Goal: Task Accomplishment & Management: Manage account settings

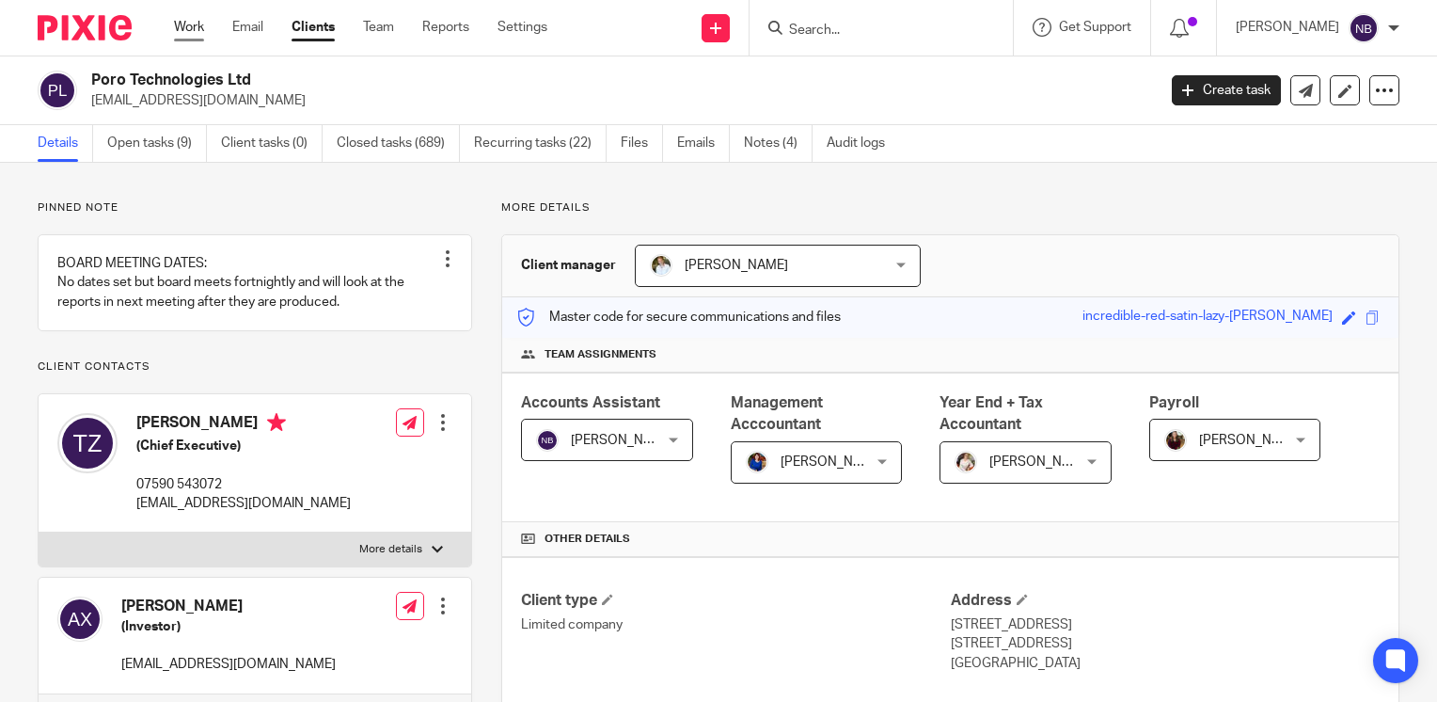
click at [182, 29] on link "Work" at bounding box center [189, 27] width 30 height 19
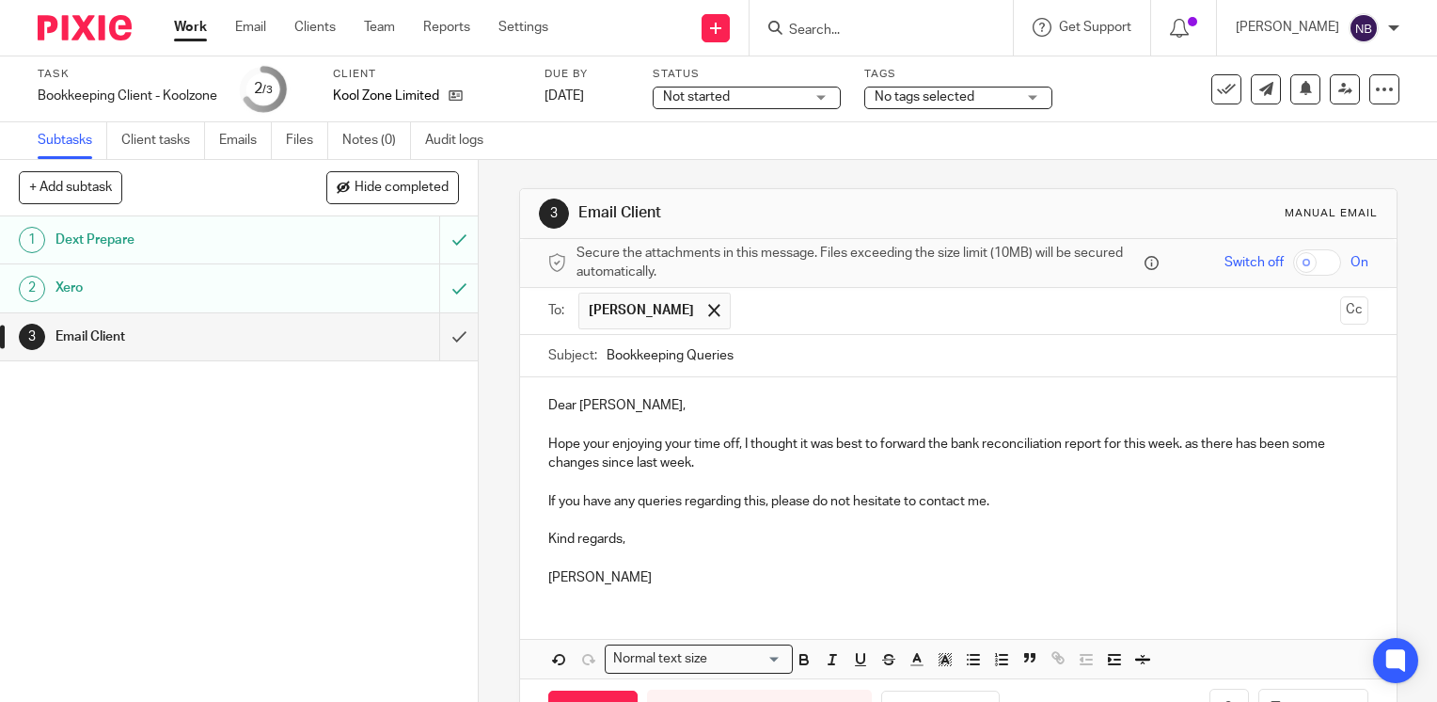
scroll to position [64, 0]
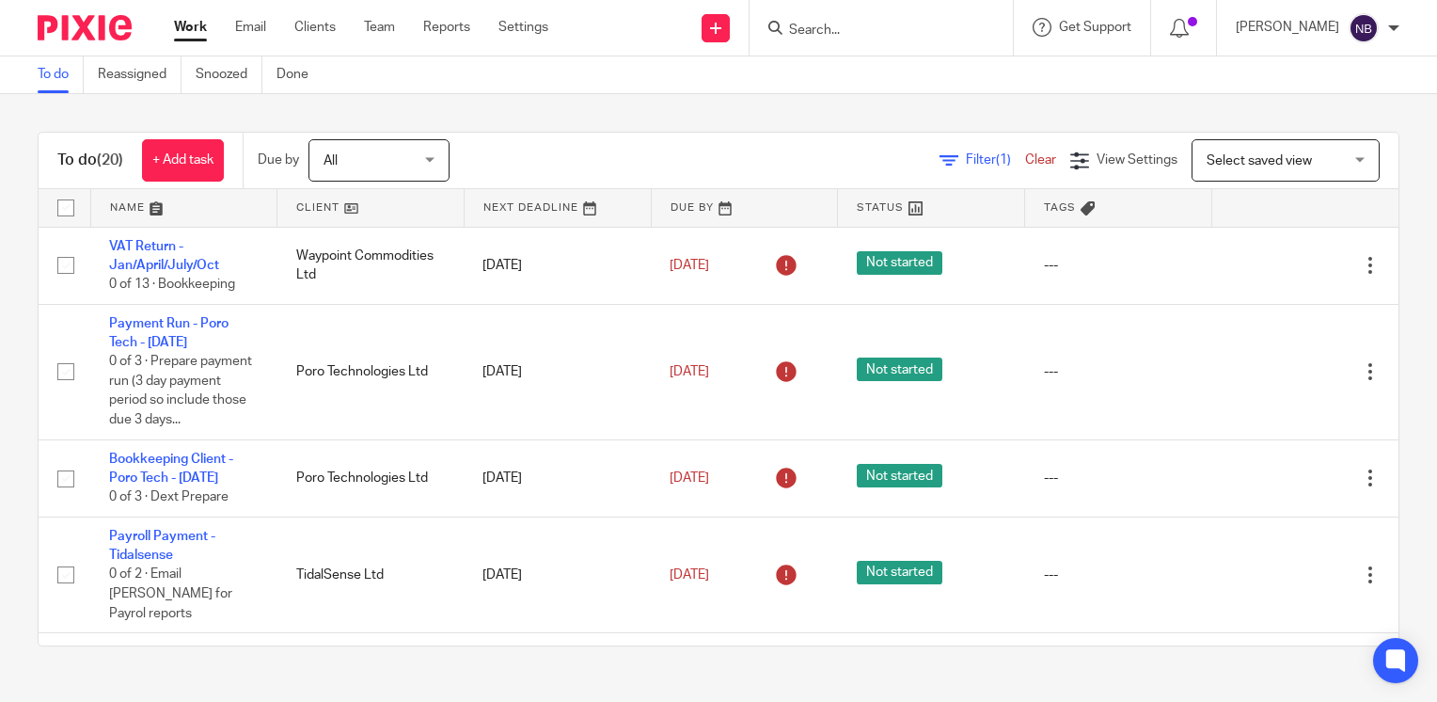
click at [327, 205] on link at bounding box center [371, 208] width 186 height 38
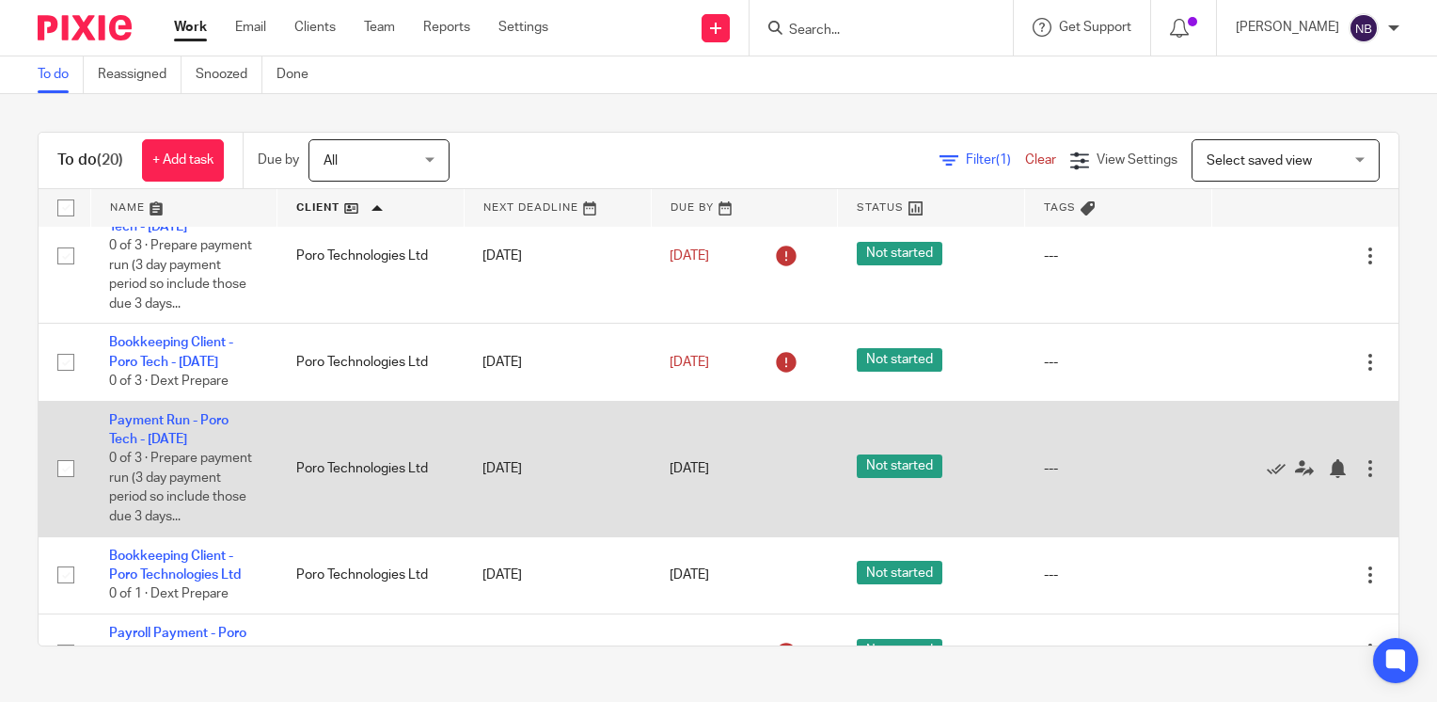
scroll to position [282, 0]
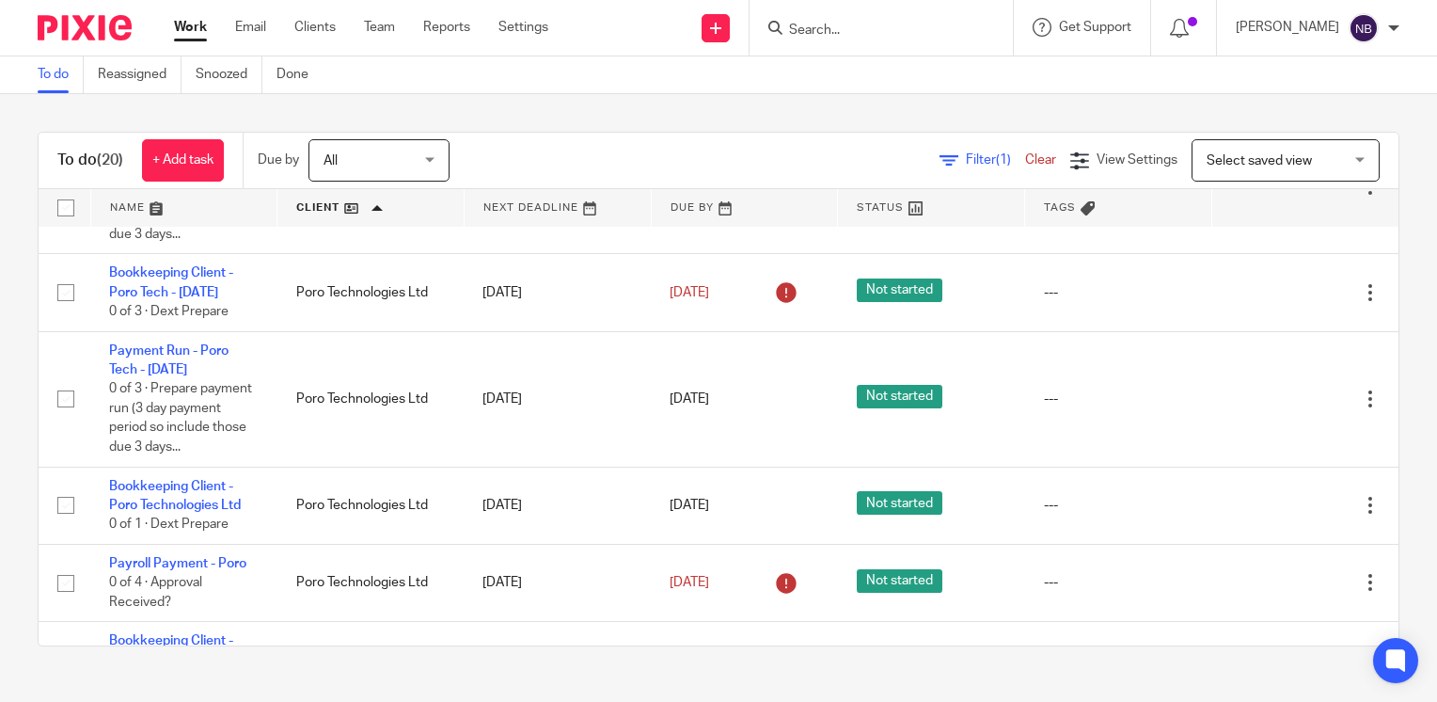
click at [940, 160] on link "Filter (1)" at bounding box center [983, 159] width 86 height 13
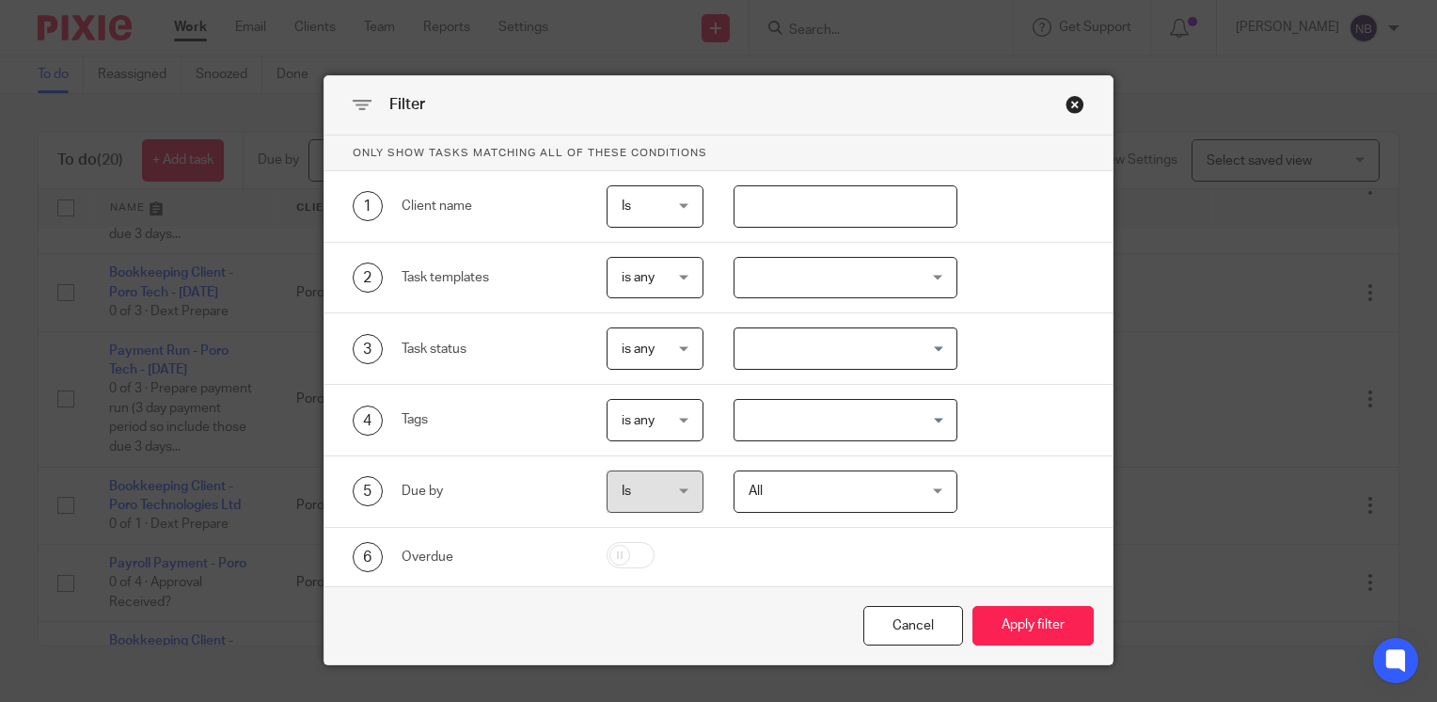
click at [790, 216] on input "text" at bounding box center [846, 206] width 225 height 42
type input "poro"
click at [1029, 632] on button "Apply filter" at bounding box center [1033, 626] width 121 height 40
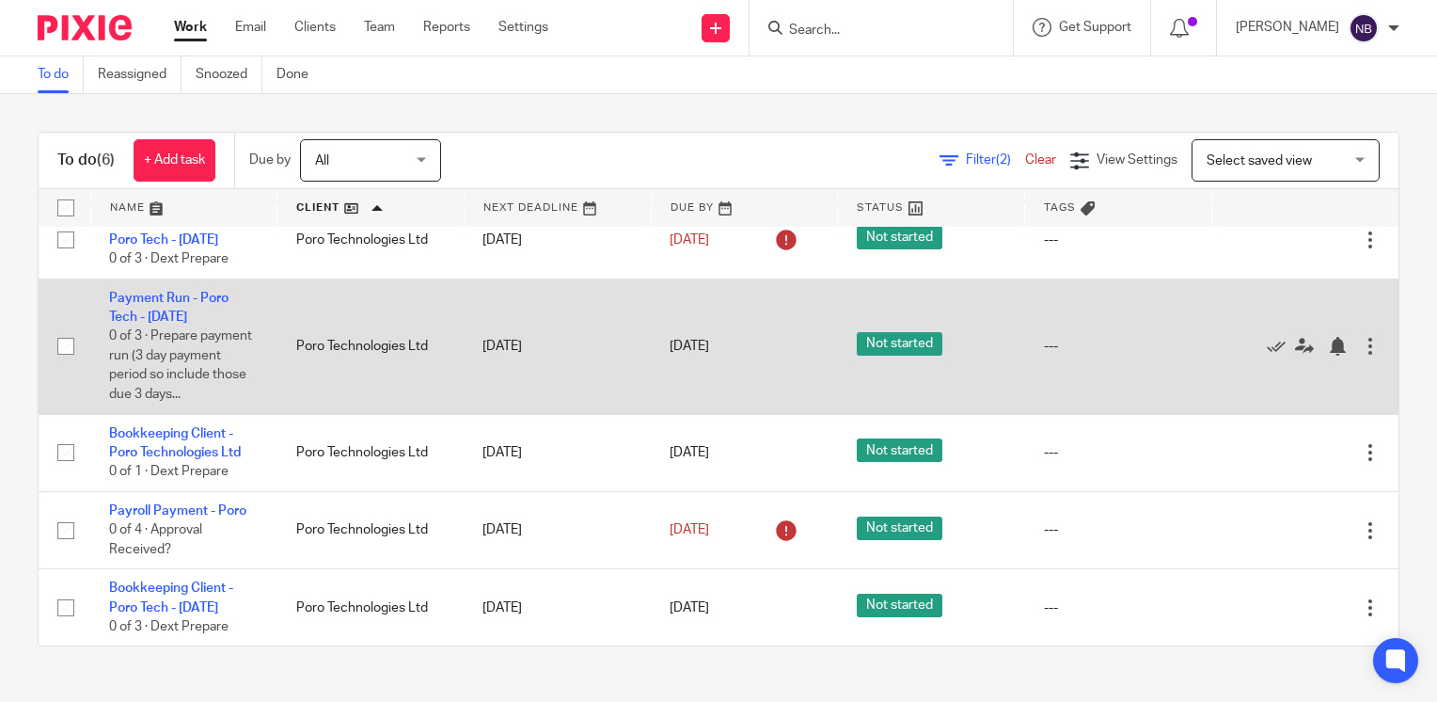
scroll to position [204, 0]
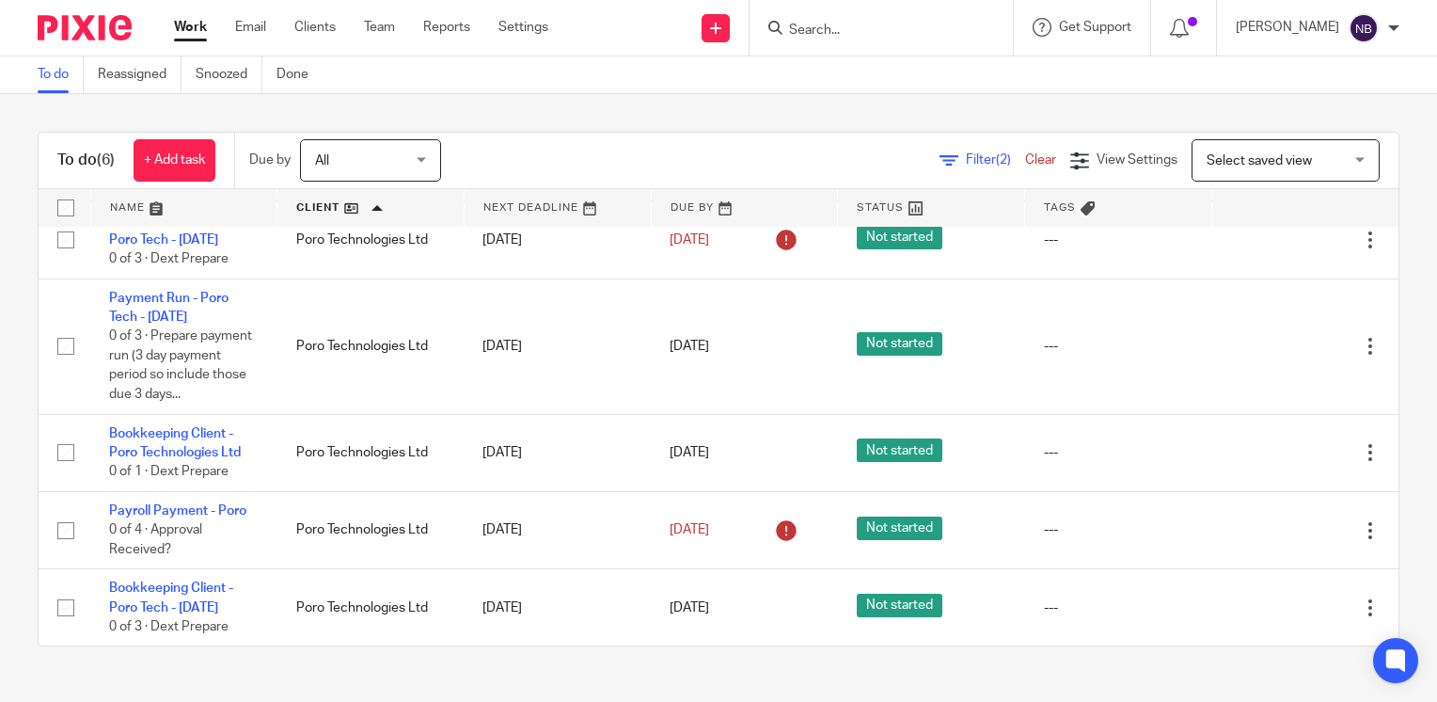
click at [502, 202] on link at bounding box center [558, 208] width 186 height 38
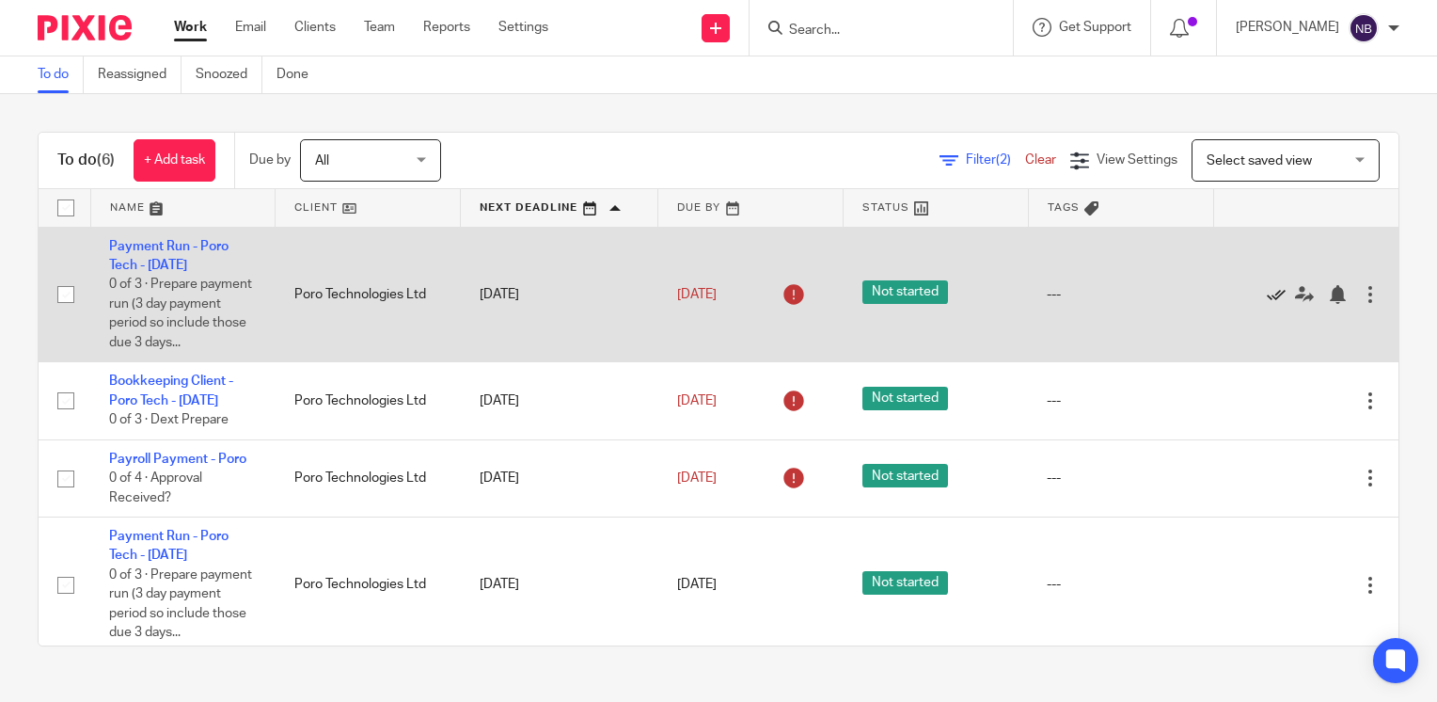
click at [1267, 304] on icon at bounding box center [1276, 294] width 19 height 19
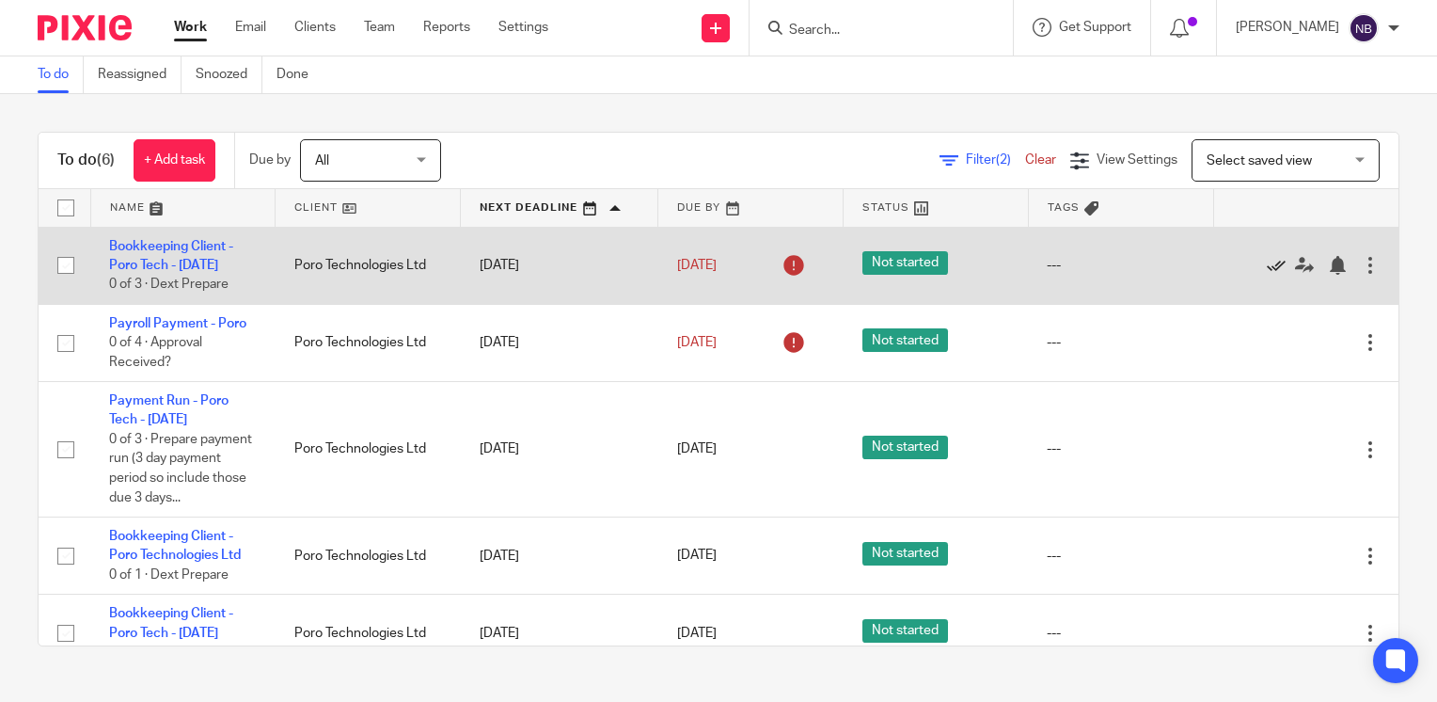
click at [1267, 271] on icon at bounding box center [1276, 265] width 19 height 19
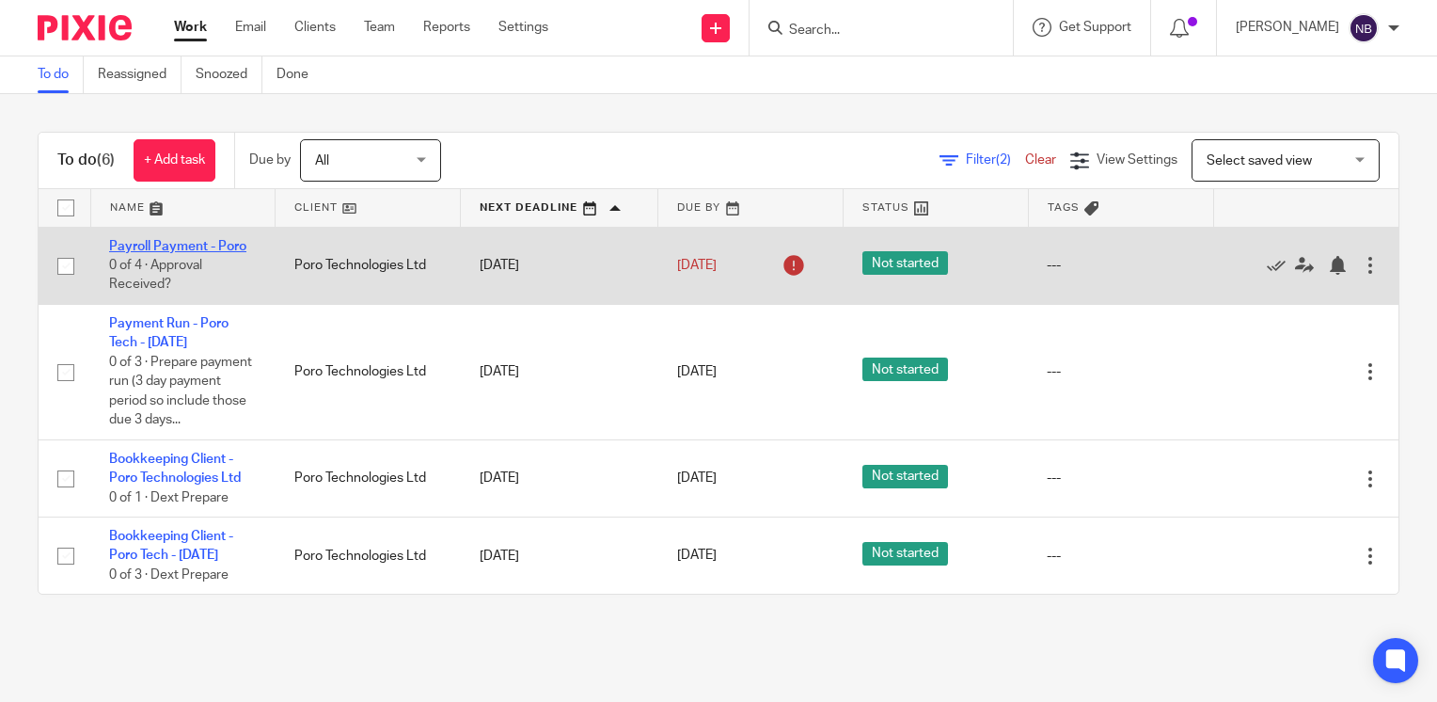
click at [164, 244] on link "Payroll Payment - Poro" at bounding box center [177, 246] width 137 height 13
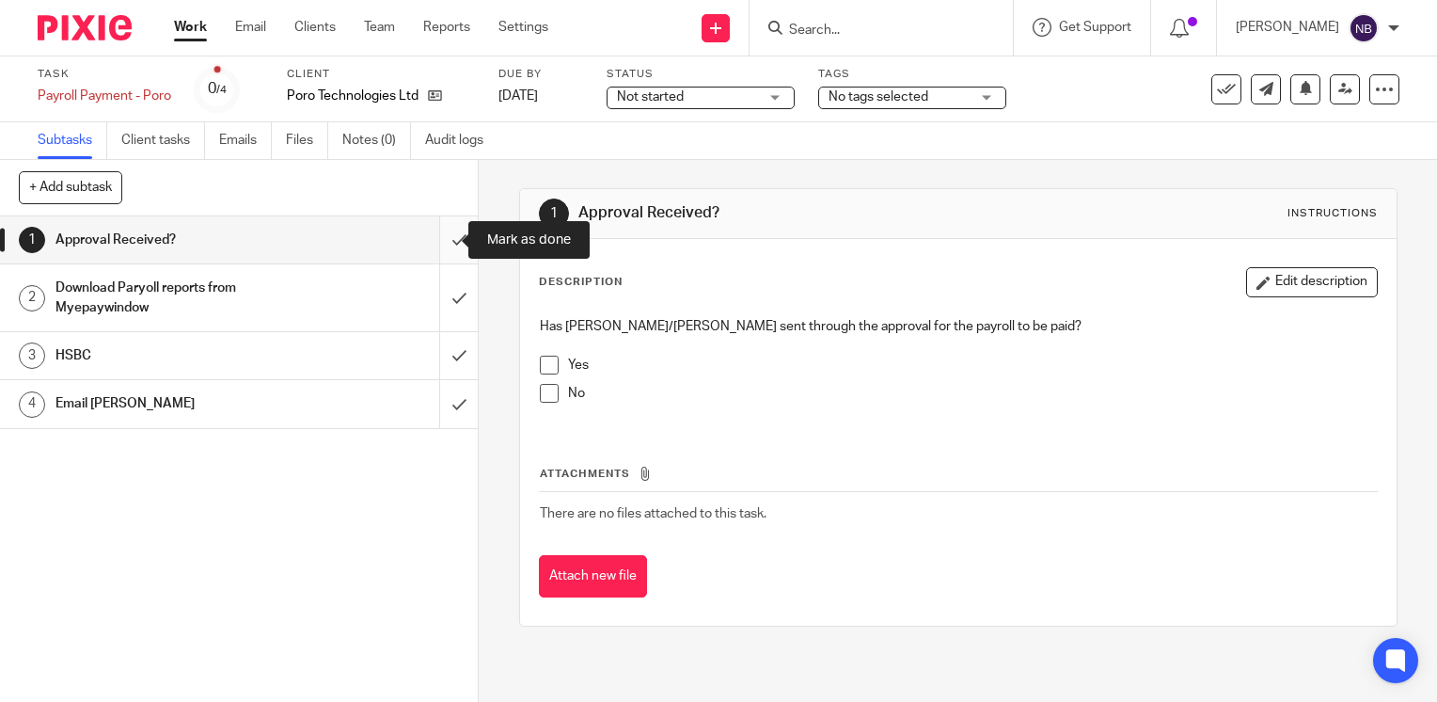
click at [444, 246] on input "submit" at bounding box center [239, 239] width 478 height 47
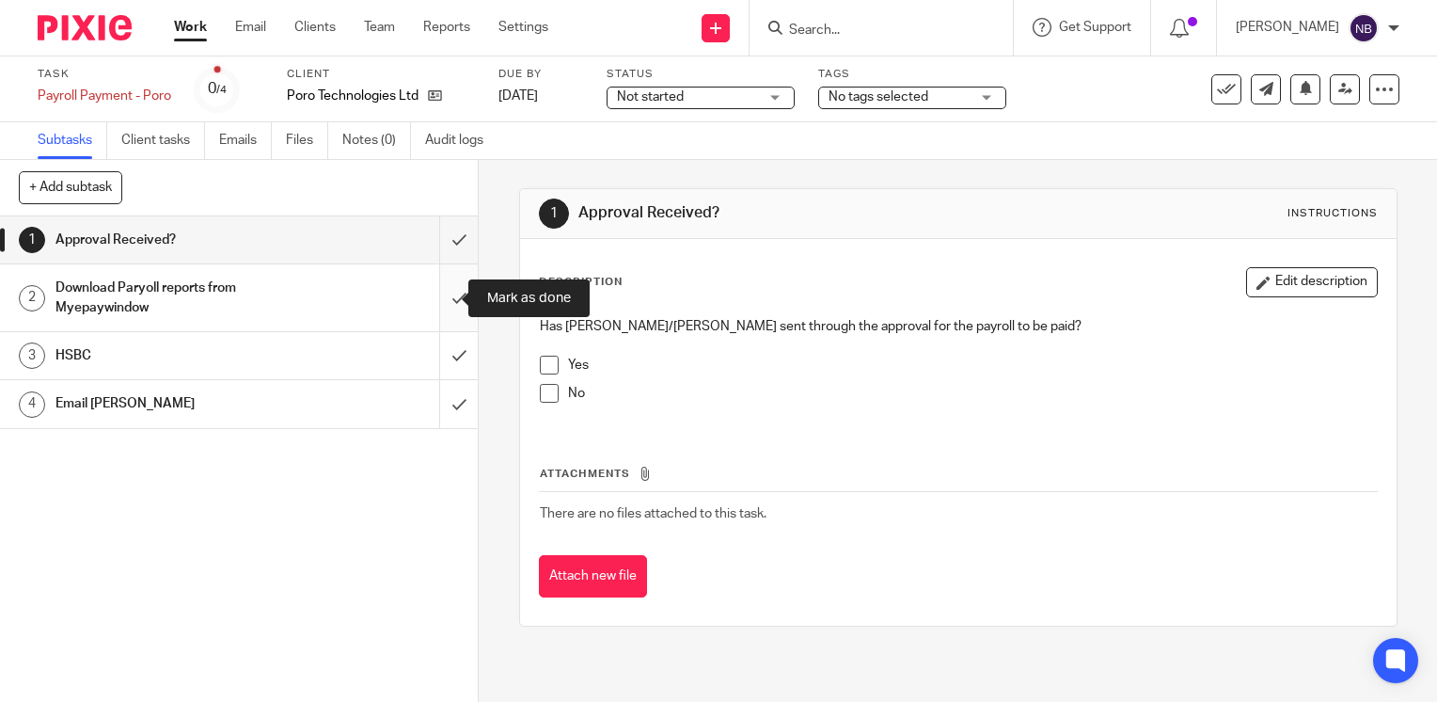
click at [442, 300] on input "submit" at bounding box center [239, 297] width 478 height 67
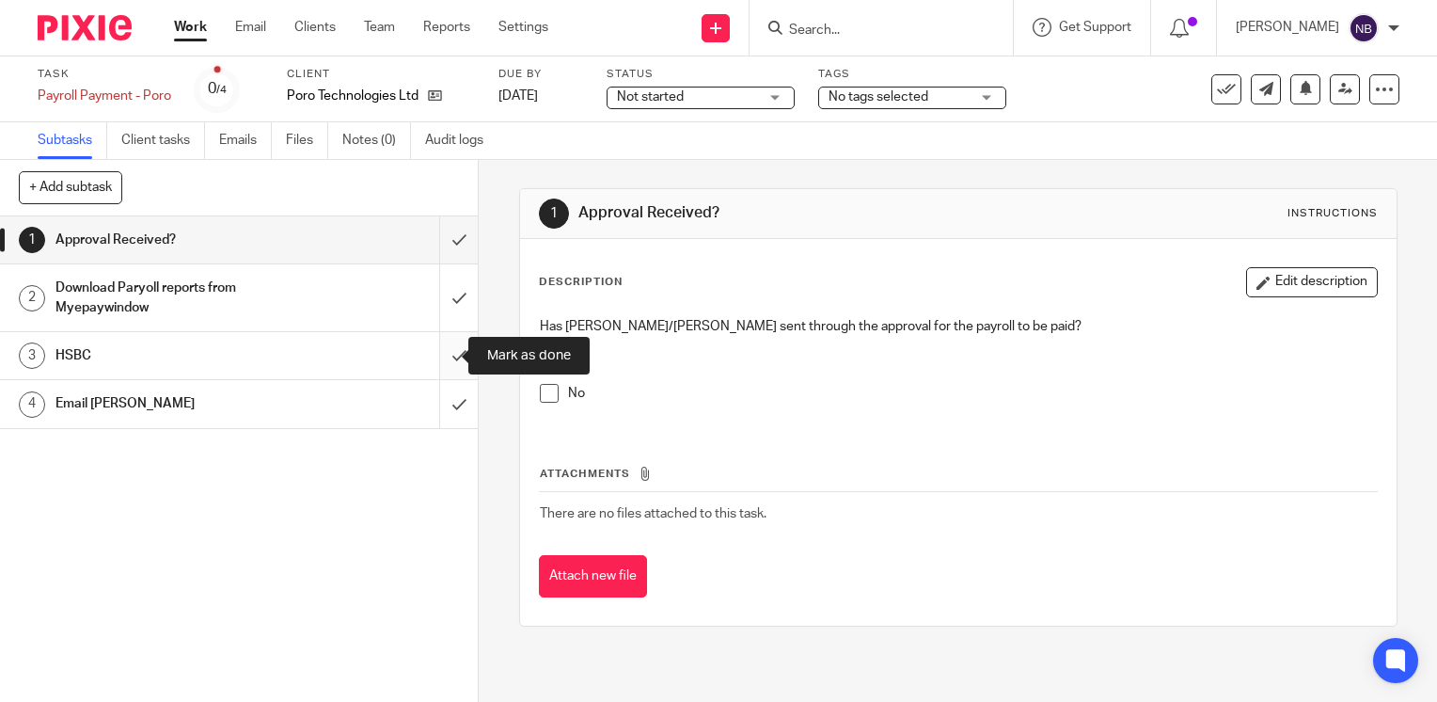
click at [441, 341] on input "submit" at bounding box center [239, 355] width 478 height 47
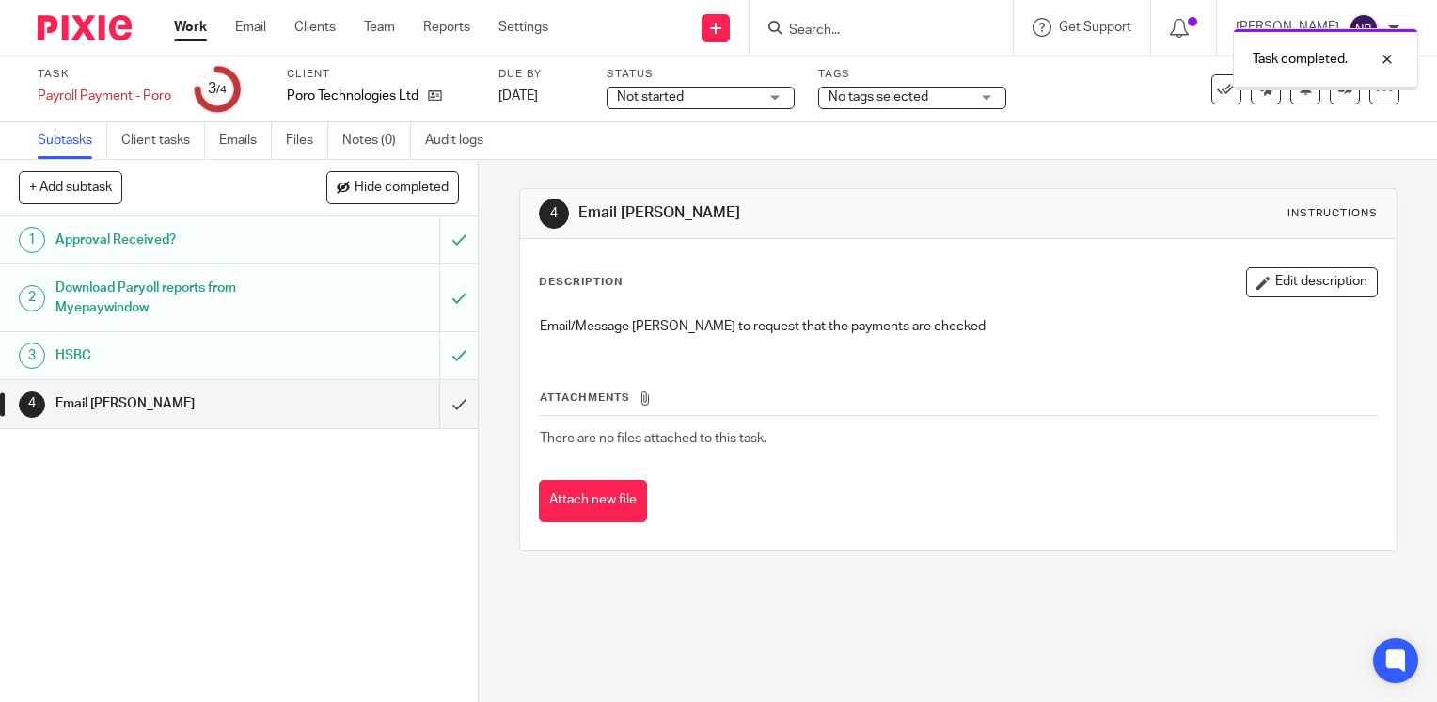
click at [451, 403] on input "submit" at bounding box center [239, 403] width 478 height 47
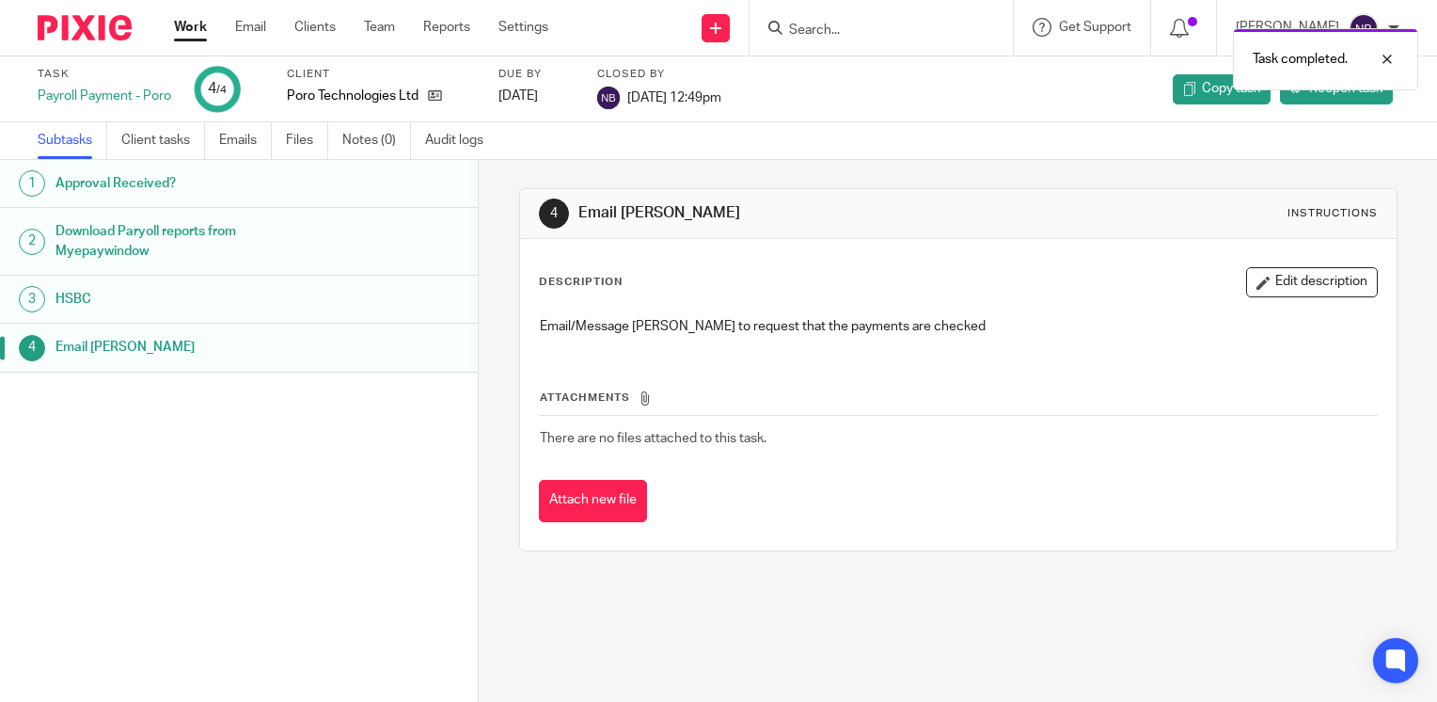
click at [191, 28] on link "Work" at bounding box center [190, 27] width 33 height 19
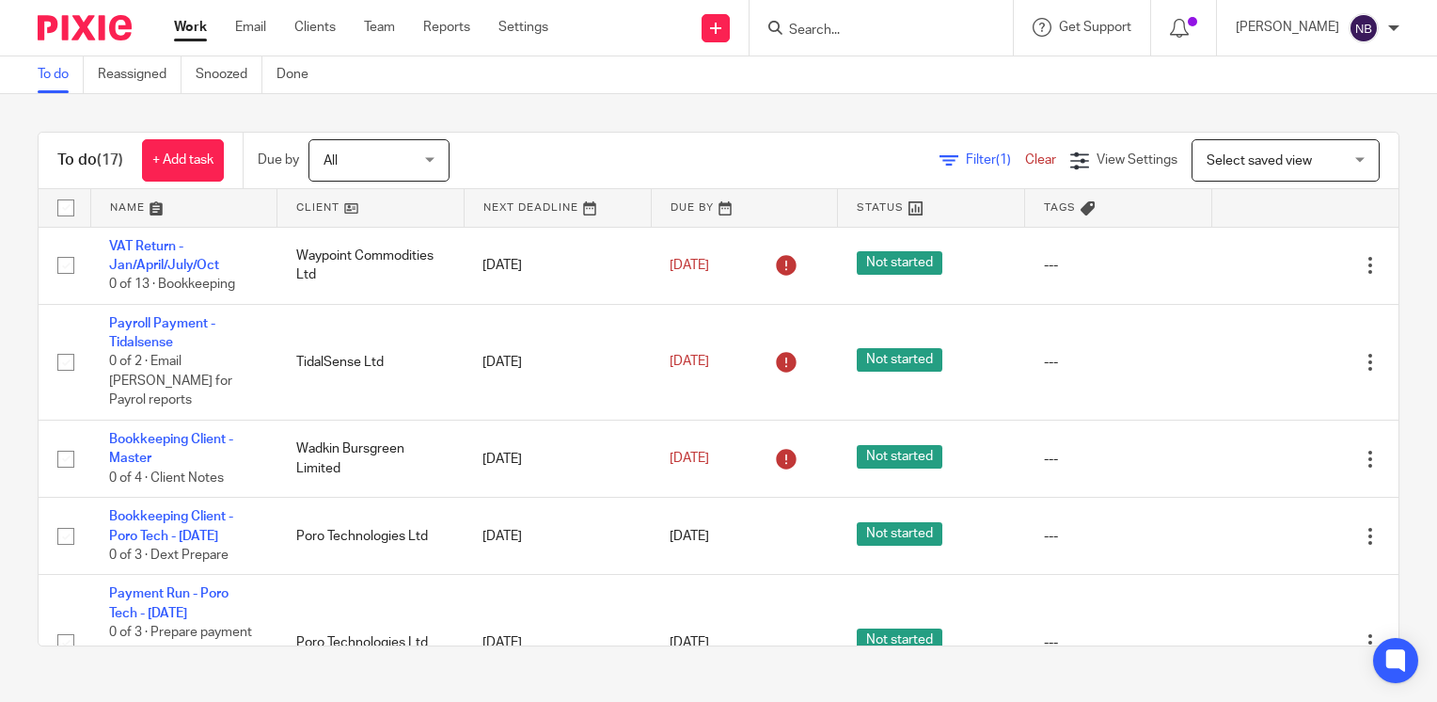
click at [966, 160] on span "Filter (1)" at bounding box center [995, 159] width 59 height 13
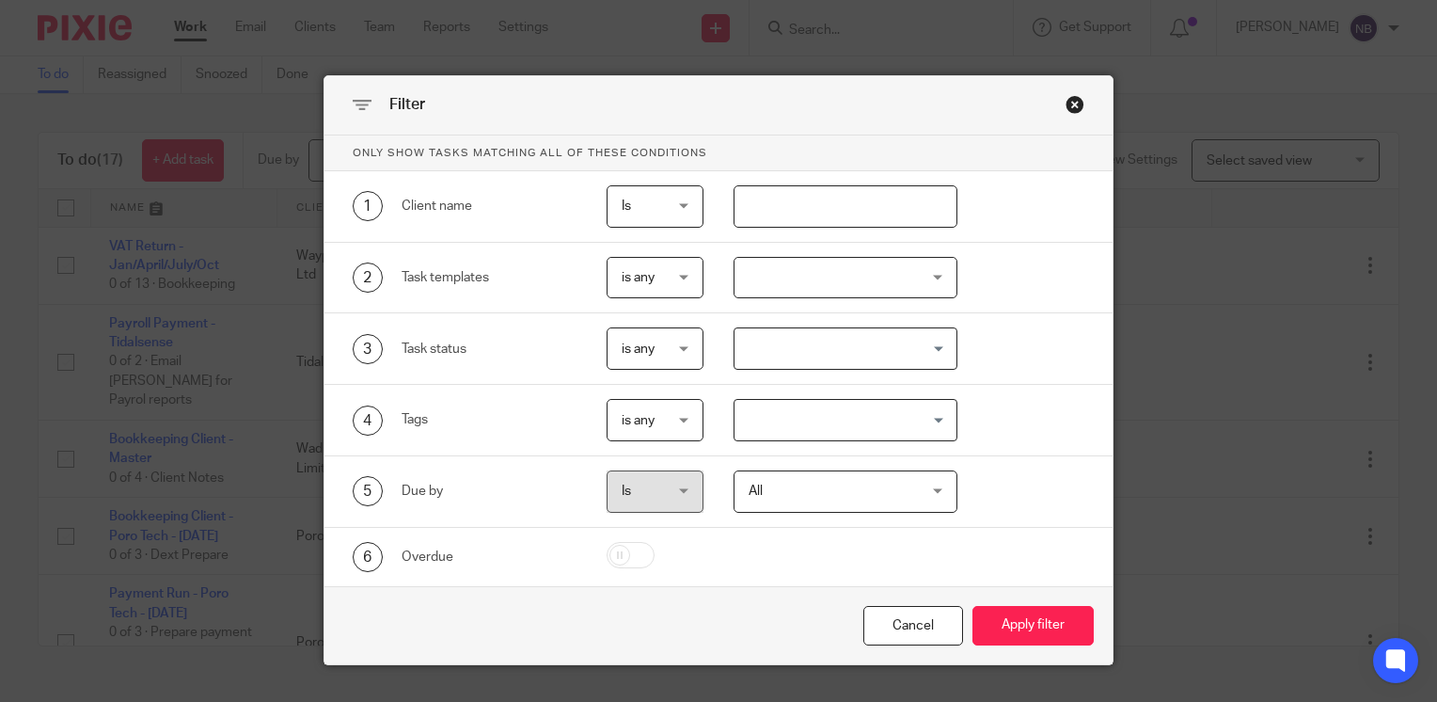
click at [853, 210] on input "text" at bounding box center [846, 206] width 225 height 42
type input "poro"
click at [1024, 621] on button "Apply filter" at bounding box center [1033, 626] width 121 height 40
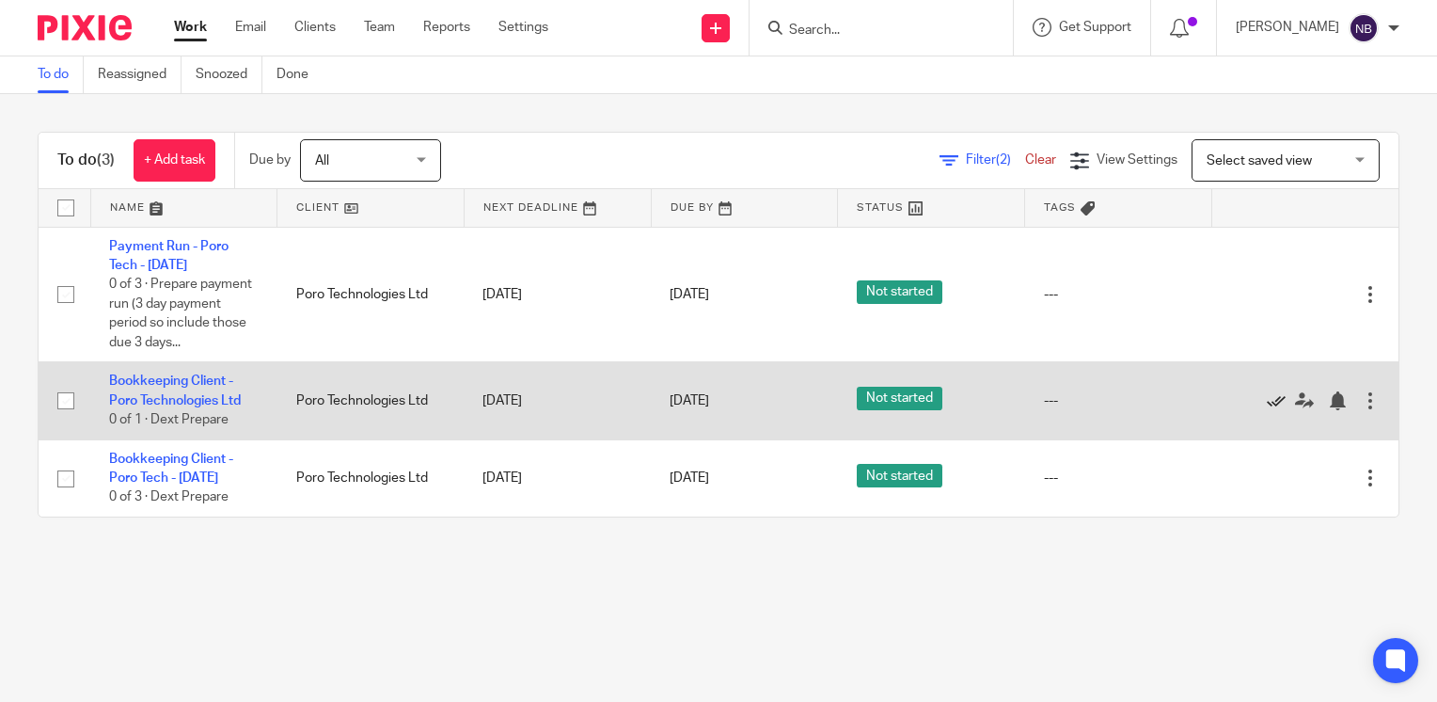
click at [1267, 397] on icon at bounding box center [1276, 400] width 19 height 19
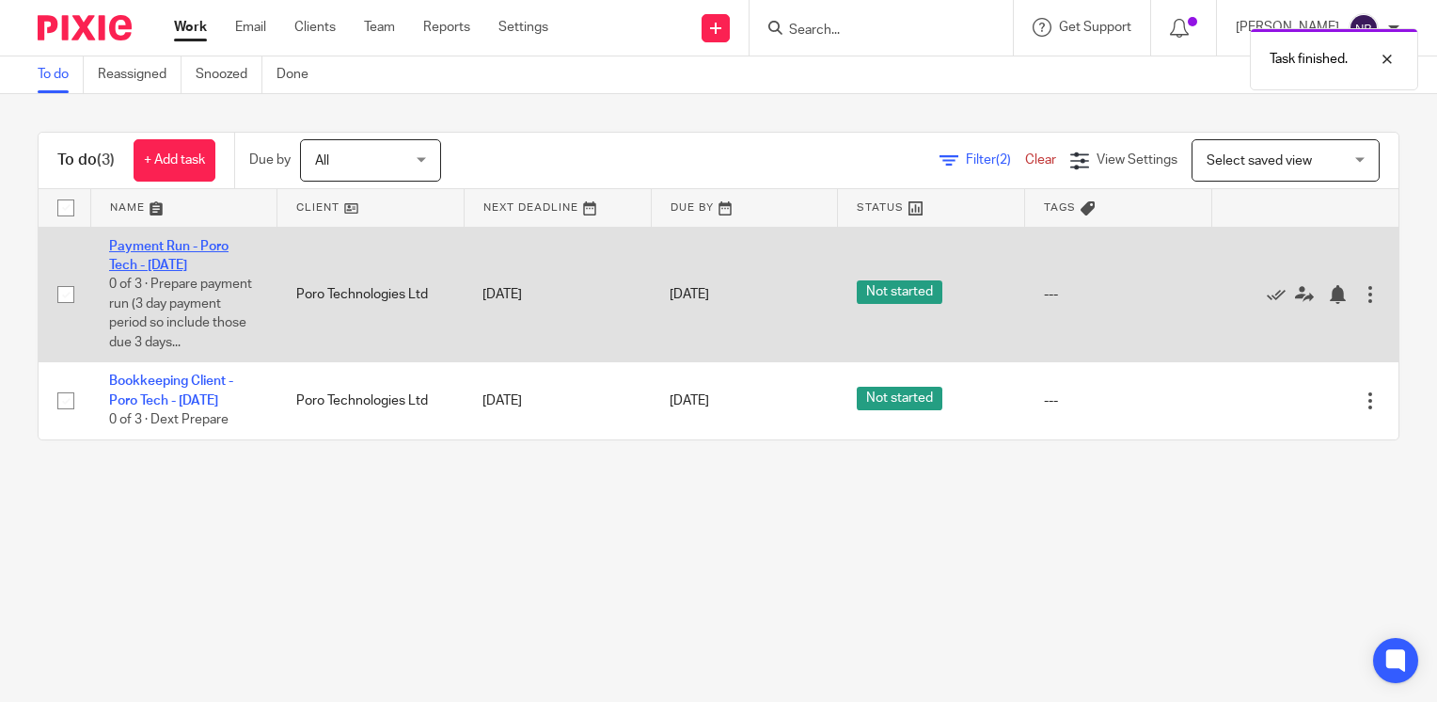
click at [177, 241] on link "Payment Run - Poro Tech - [DATE]" at bounding box center [168, 256] width 119 height 32
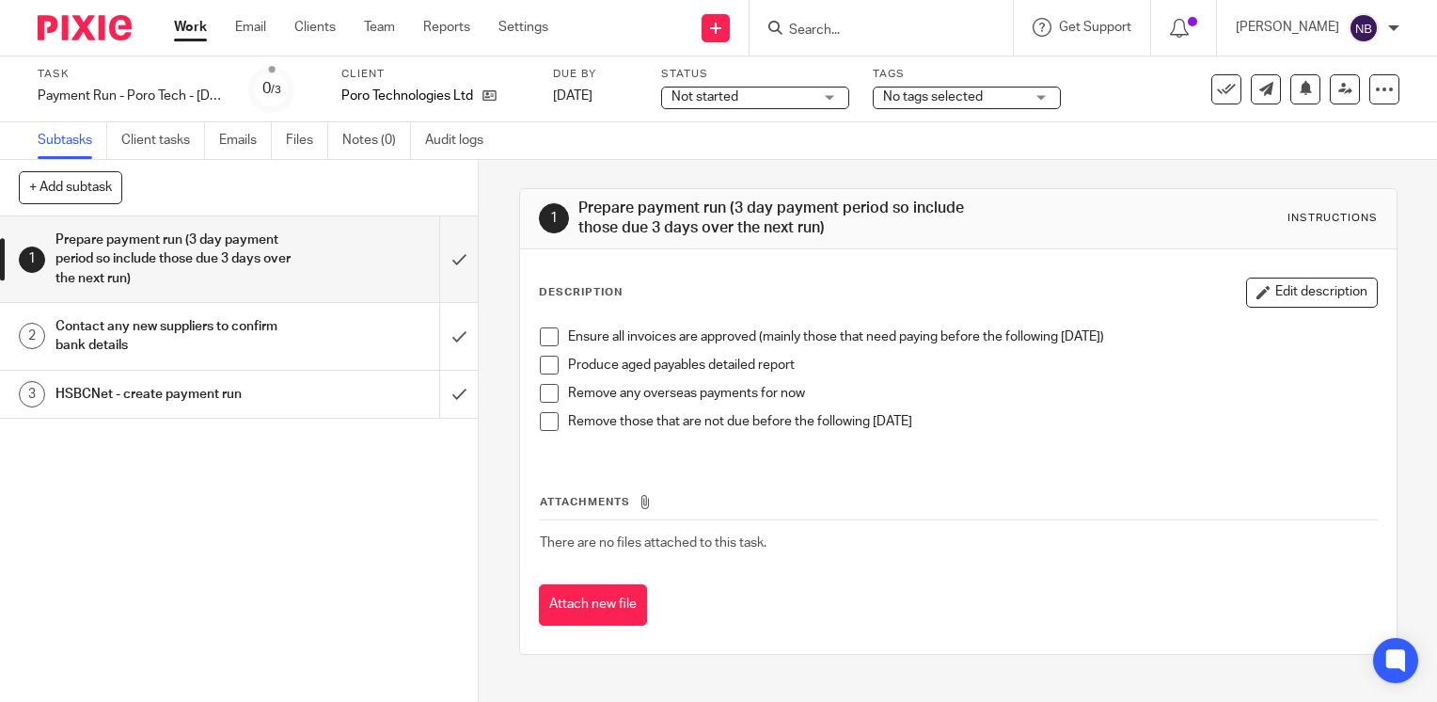
click at [544, 342] on span at bounding box center [549, 336] width 19 height 19
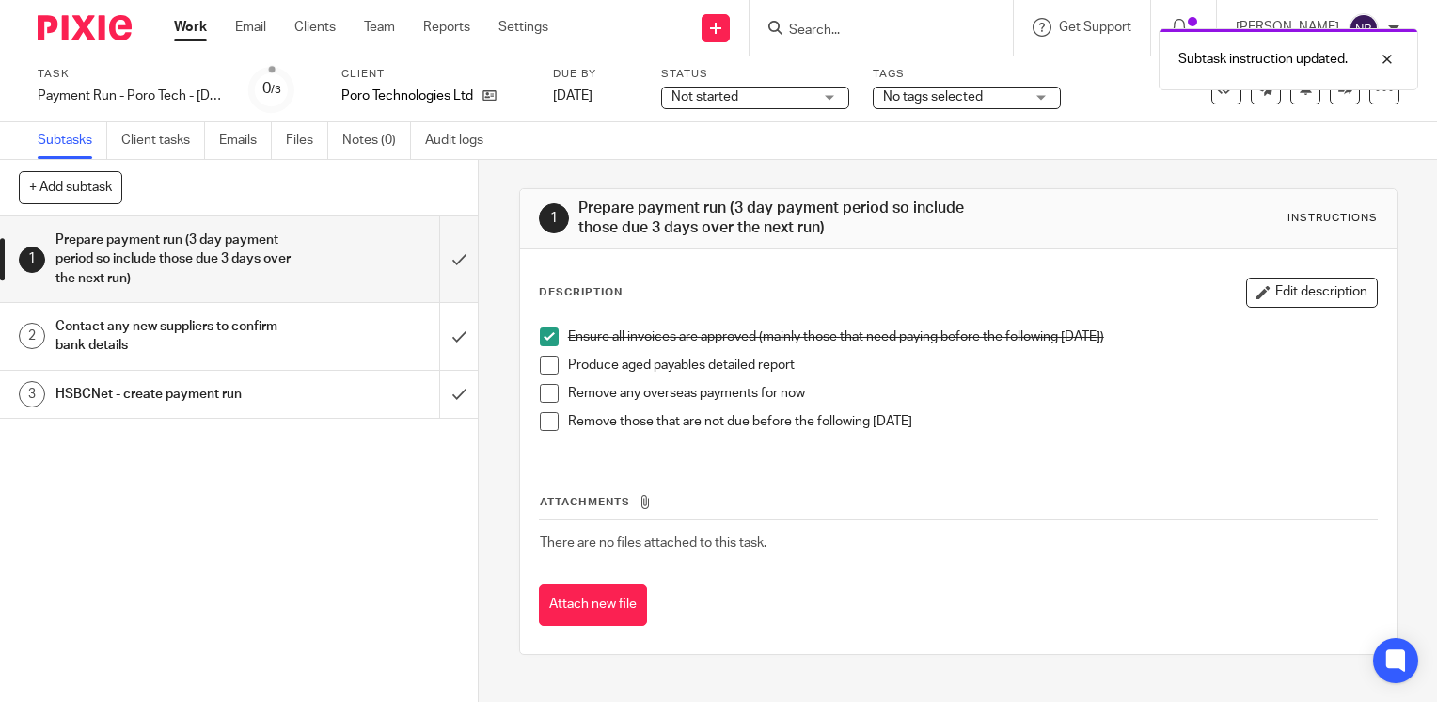
click at [544, 361] on span at bounding box center [549, 365] width 19 height 19
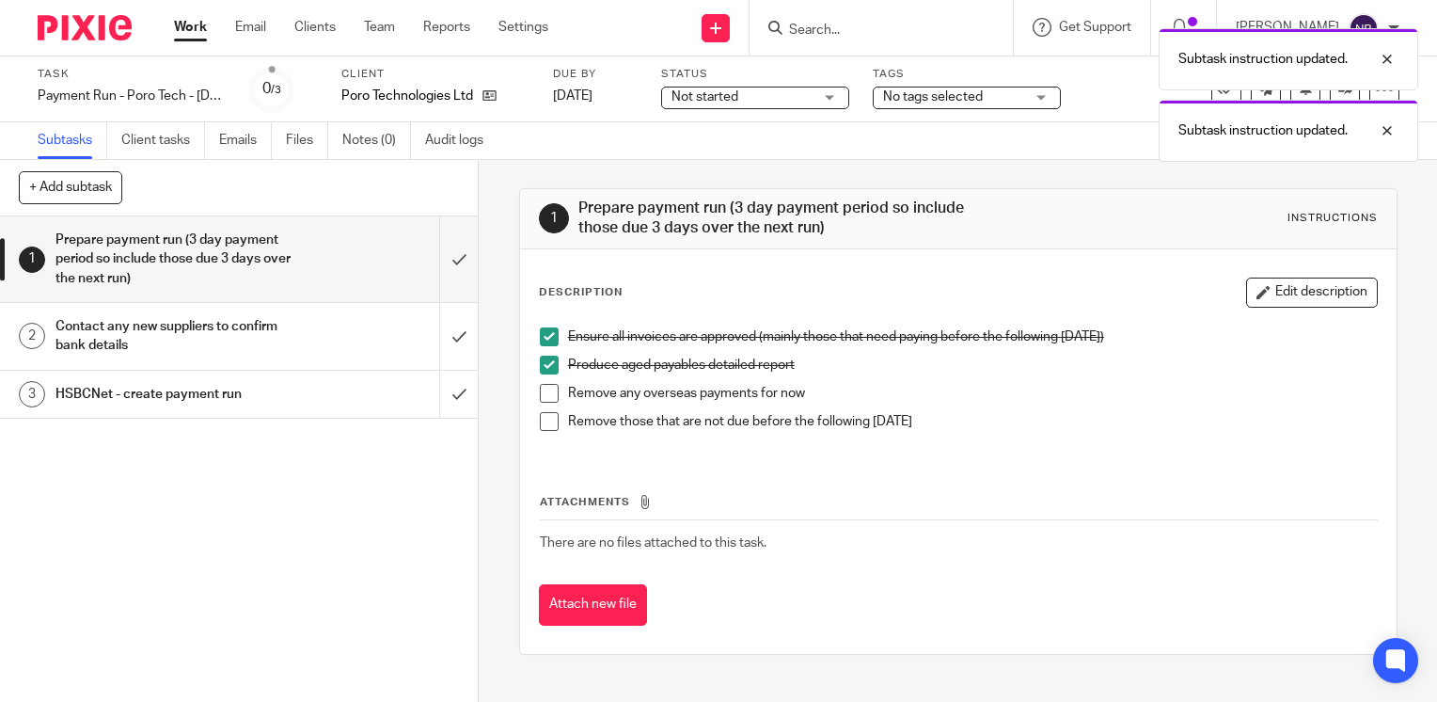
click at [548, 394] on span at bounding box center [549, 393] width 19 height 19
click at [551, 427] on span at bounding box center [549, 421] width 19 height 19
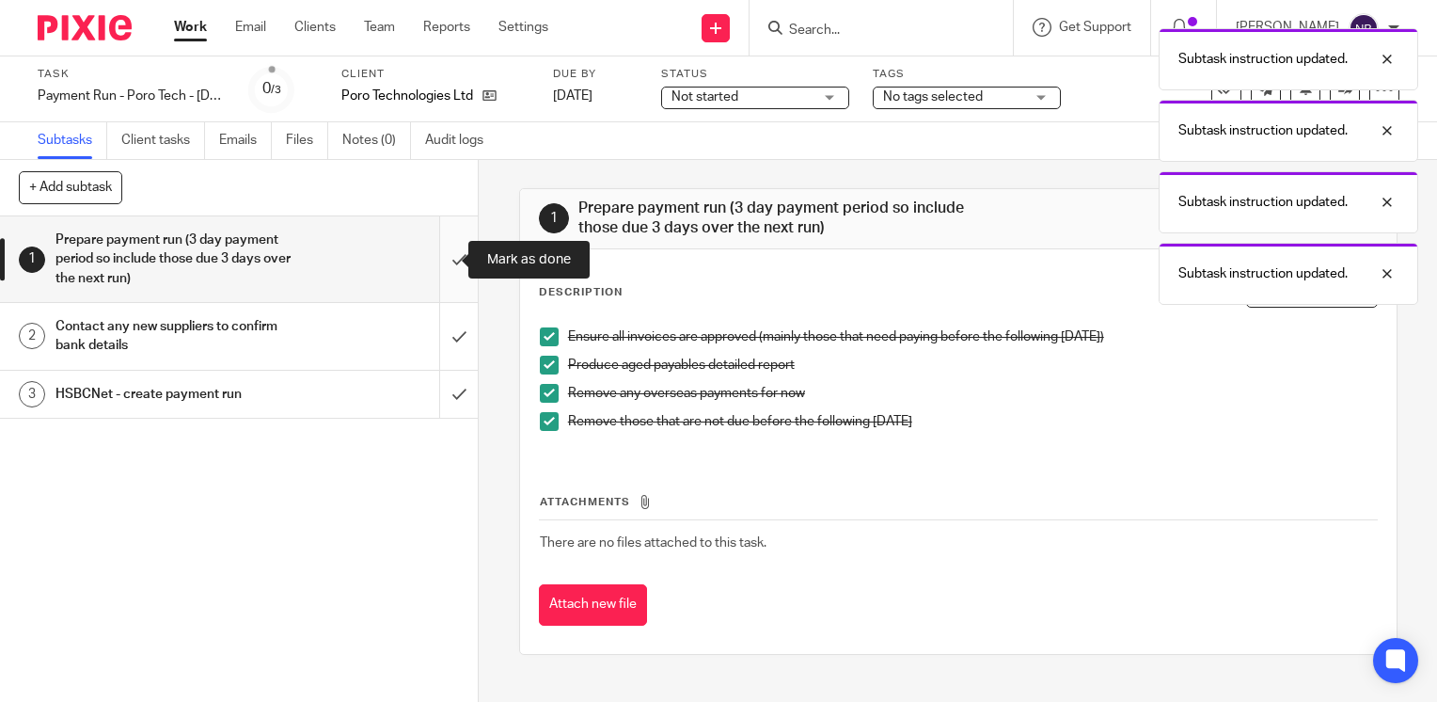
click at [443, 259] on input "submit" at bounding box center [239, 259] width 478 height 86
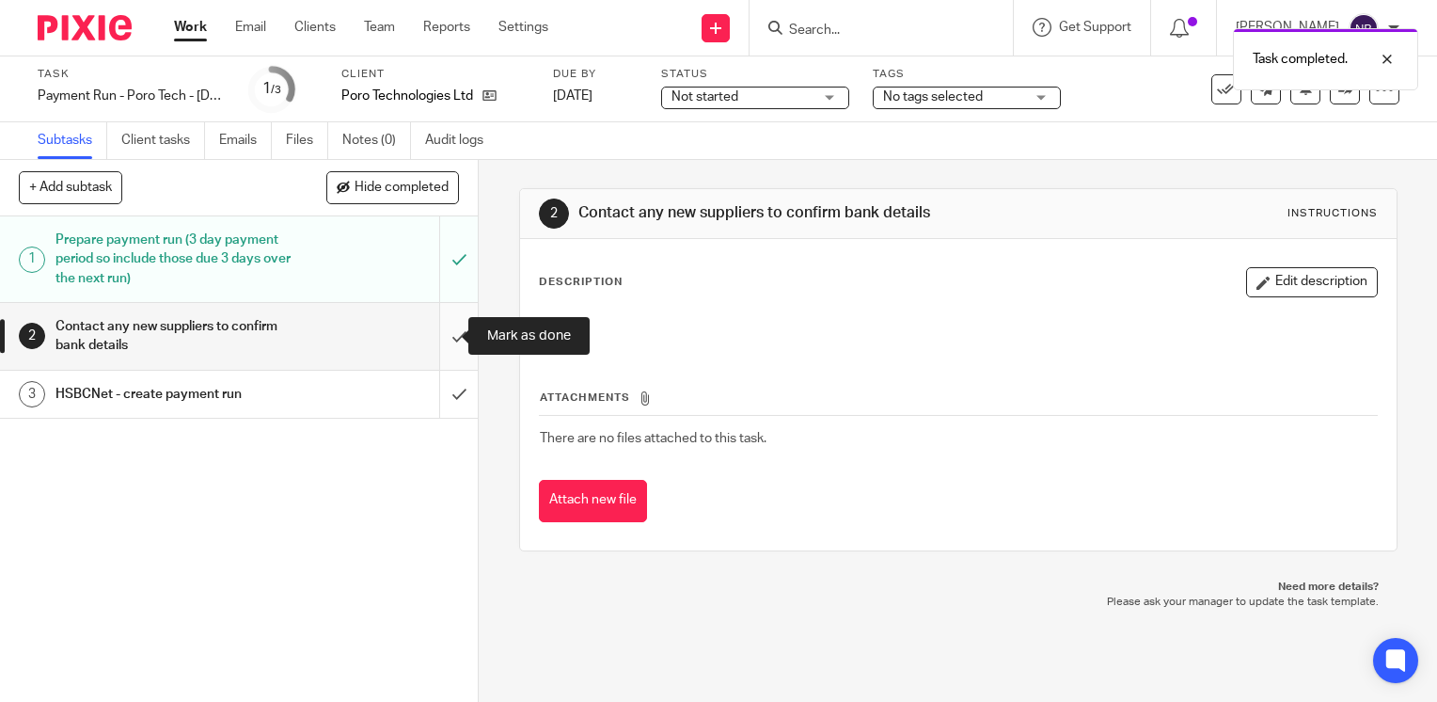
click at [438, 327] on input "submit" at bounding box center [239, 336] width 478 height 67
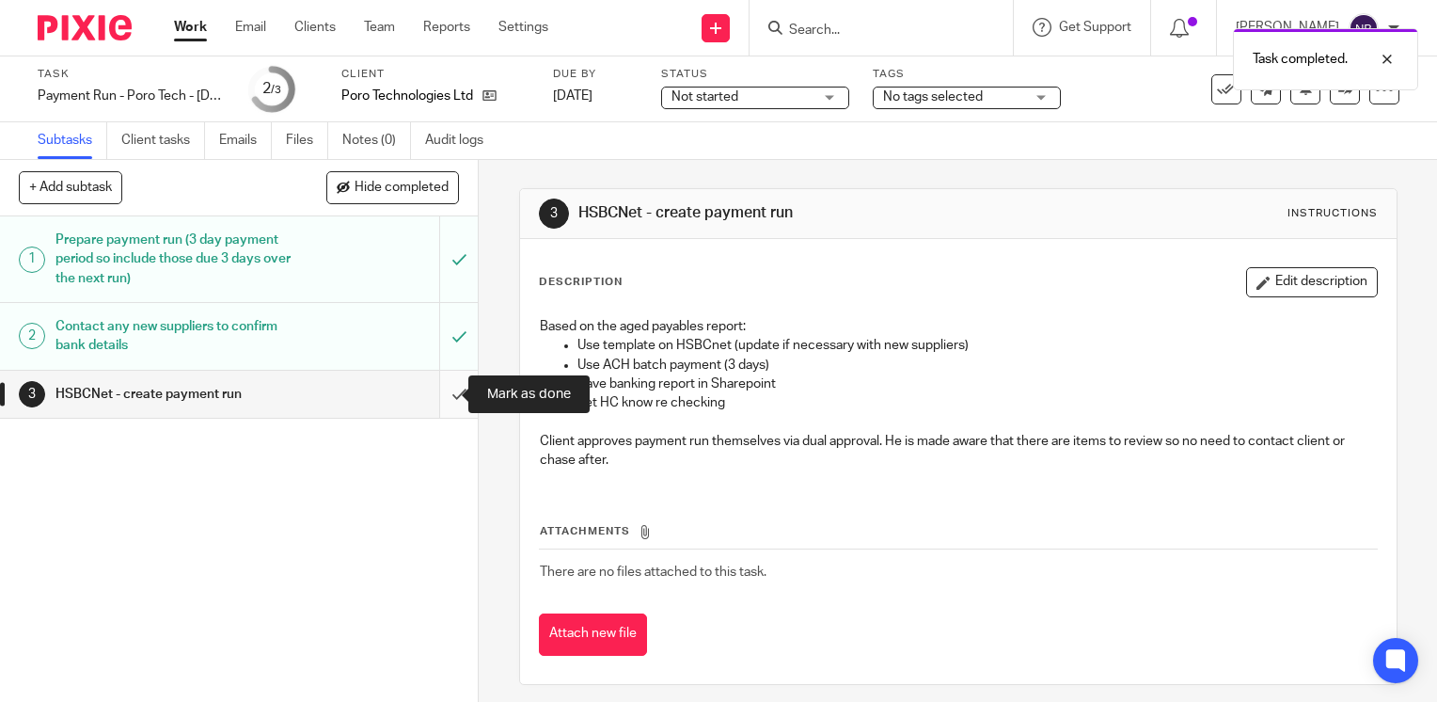
click at [438, 389] on input "submit" at bounding box center [239, 394] width 478 height 47
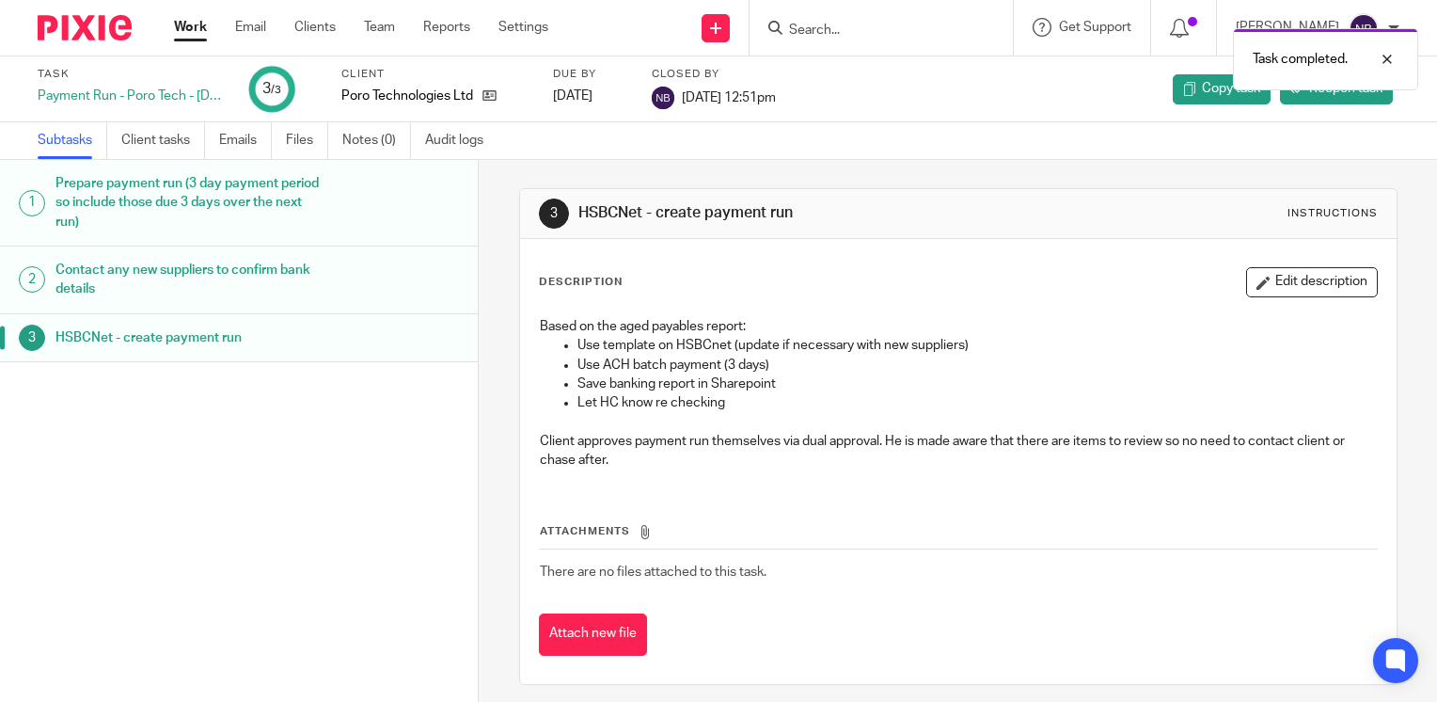
click at [186, 30] on link "Work" at bounding box center [190, 27] width 33 height 19
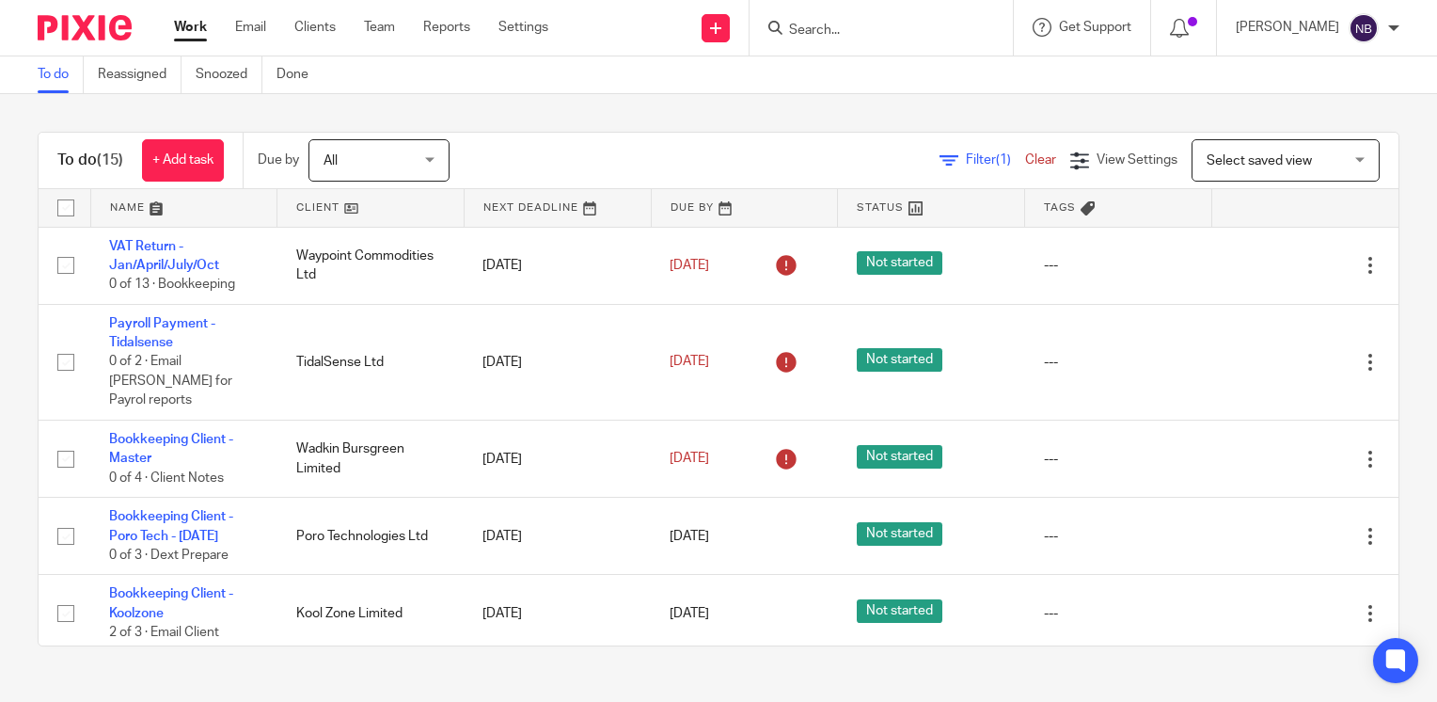
click at [966, 160] on span "Filter (1)" at bounding box center [995, 159] width 59 height 13
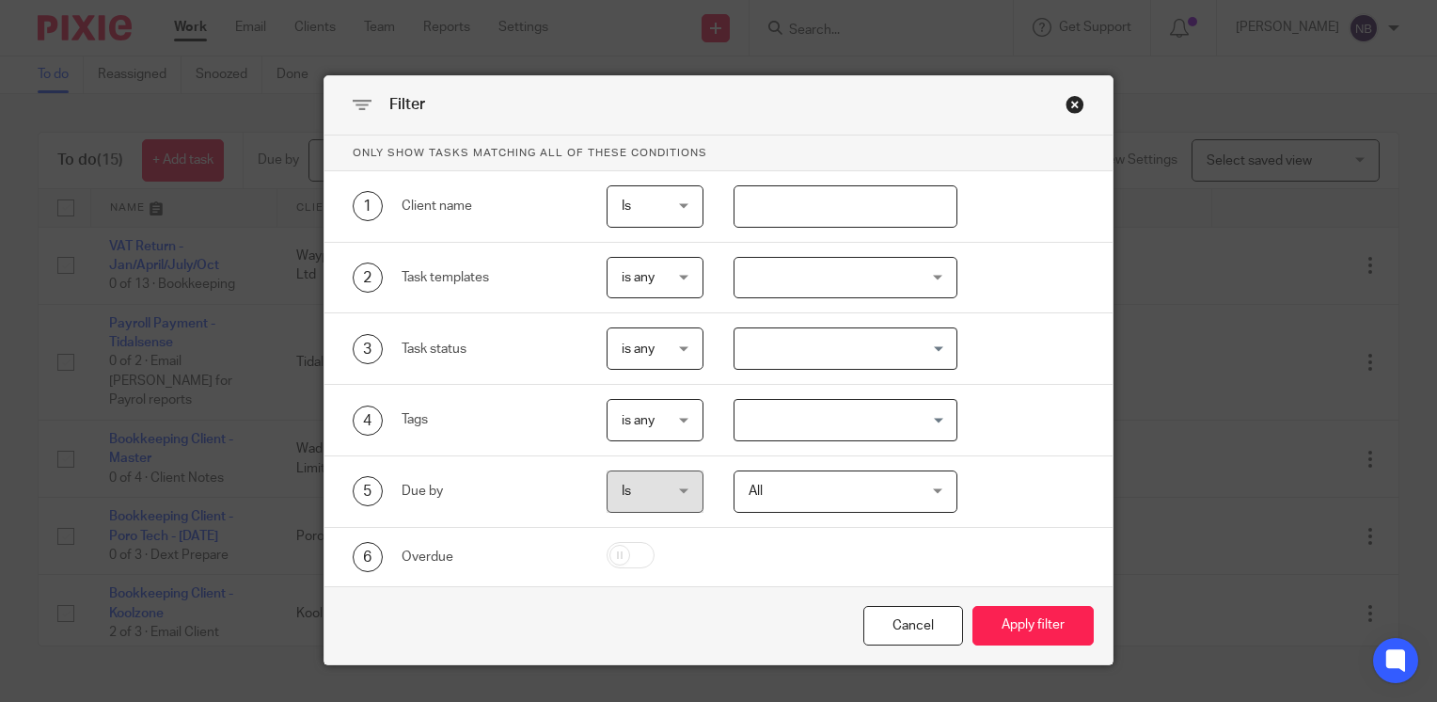
click at [866, 202] on input "text" at bounding box center [846, 206] width 225 height 42
type input "poro"
click at [1039, 642] on button "Apply filter" at bounding box center [1033, 626] width 121 height 40
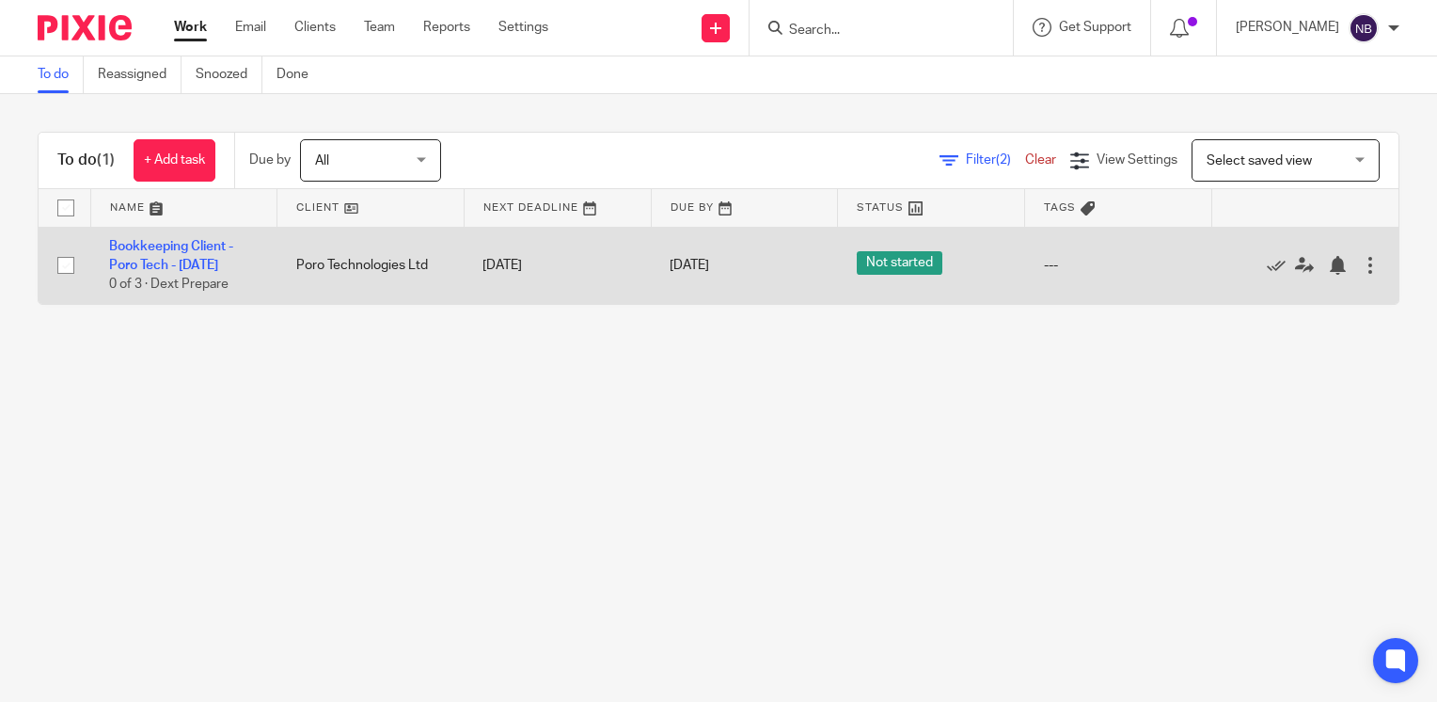
click at [395, 251] on td "Poro Technologies Ltd" at bounding box center [371, 265] width 187 height 77
click at [391, 259] on td "Poro Technologies Ltd" at bounding box center [371, 265] width 187 height 77
click at [203, 261] on link "Bookkeeping Client - Poro Tech - [DATE]" at bounding box center [171, 256] width 124 height 32
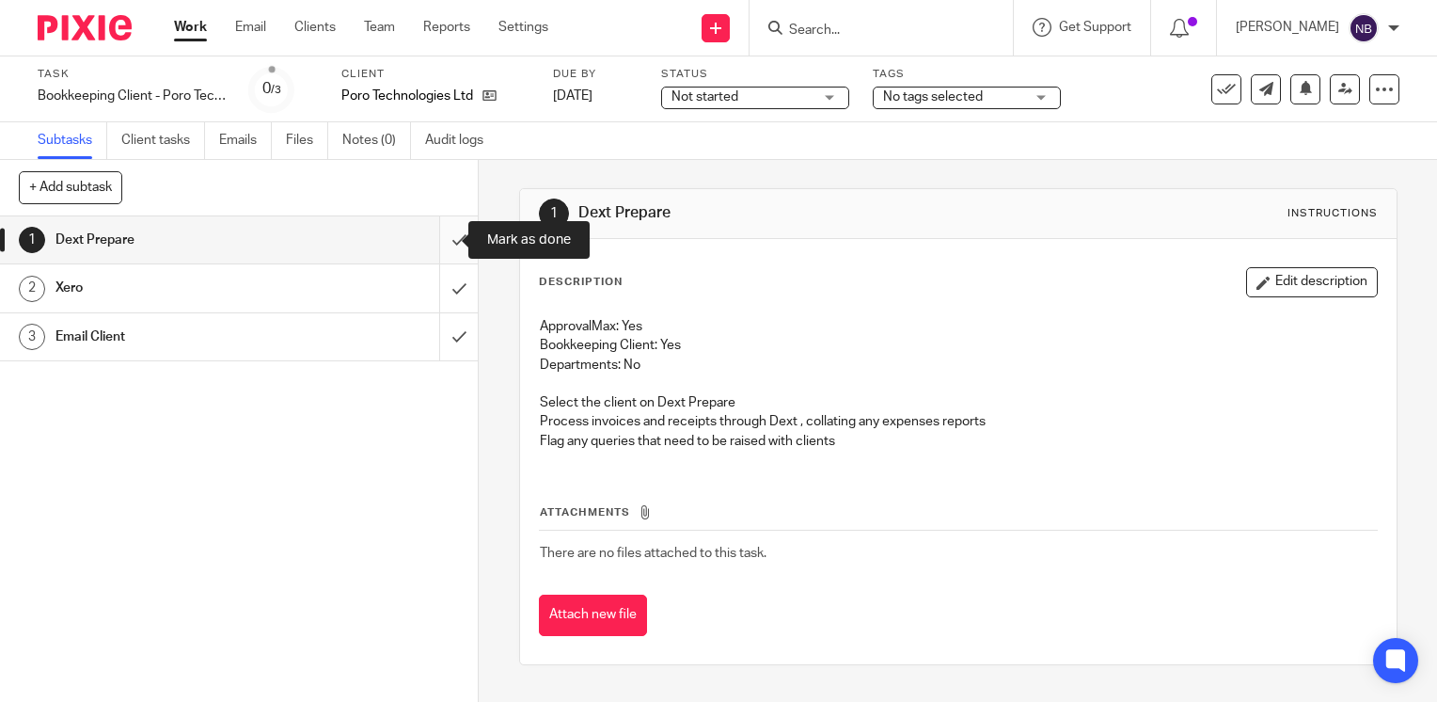
click at [431, 236] on input "submit" at bounding box center [239, 239] width 478 height 47
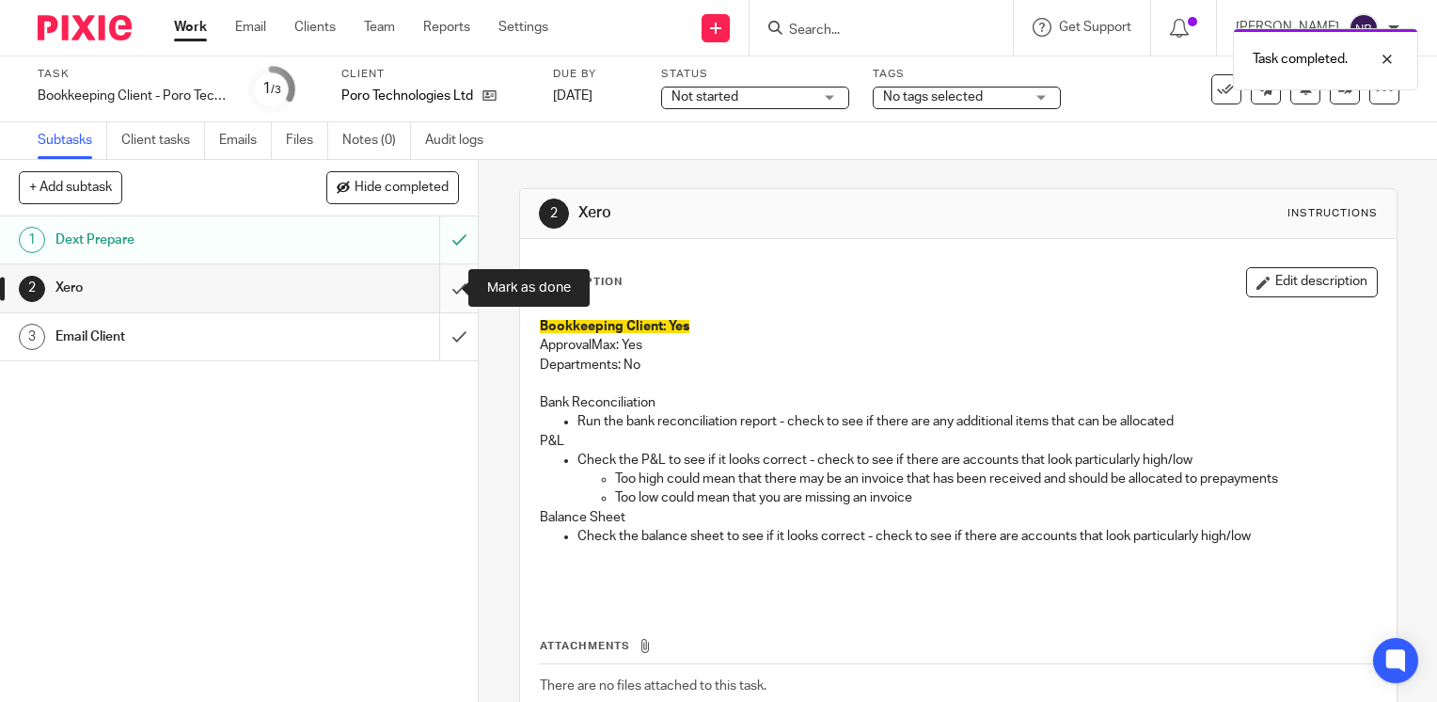
click at [447, 285] on input "submit" at bounding box center [239, 287] width 478 height 47
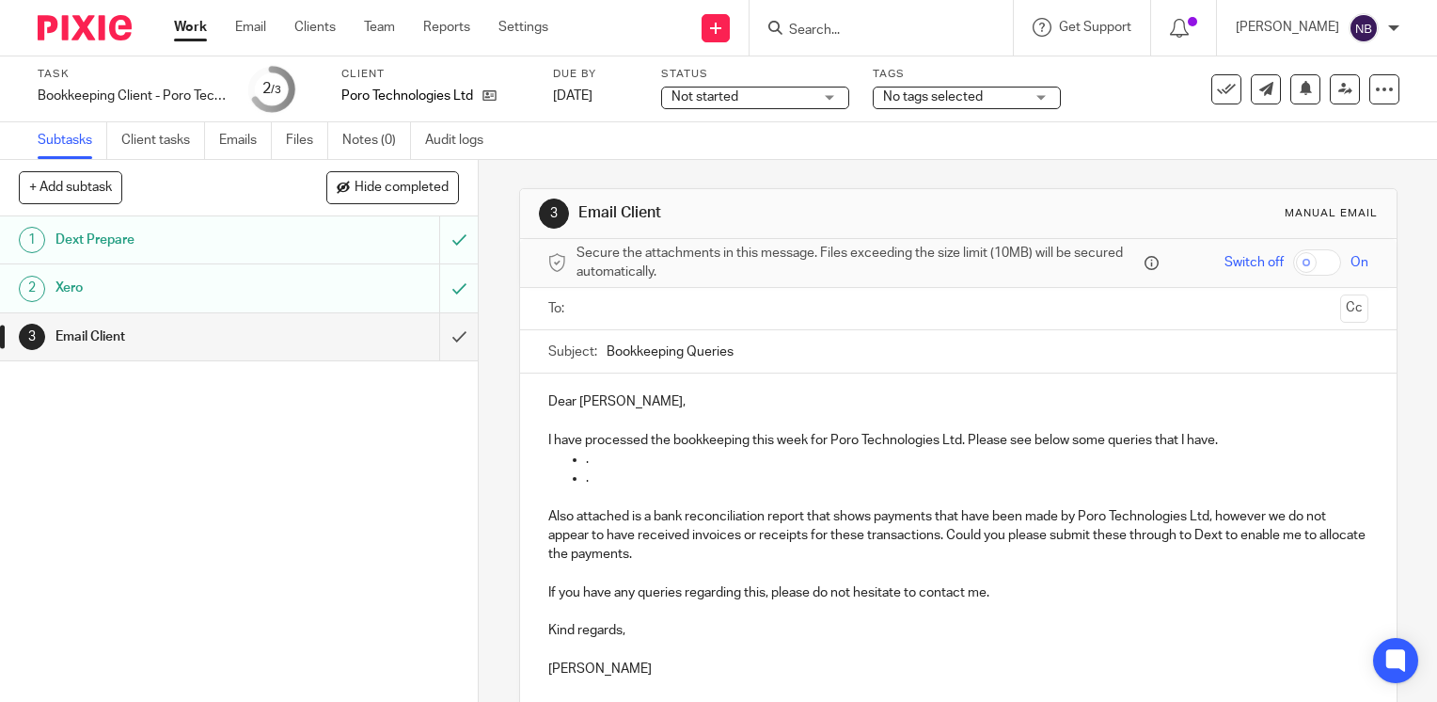
click at [625, 306] on input "text" at bounding box center [957, 309] width 749 height 22
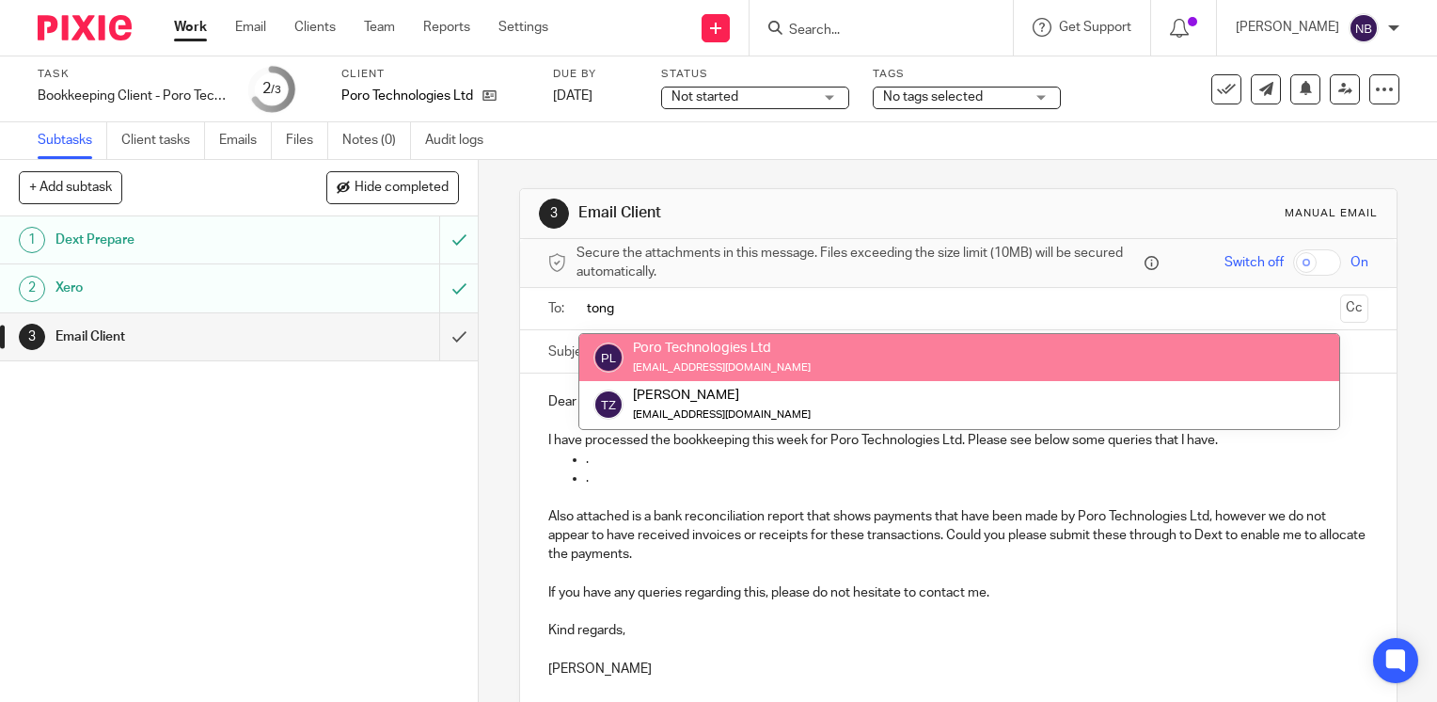
type input "tong"
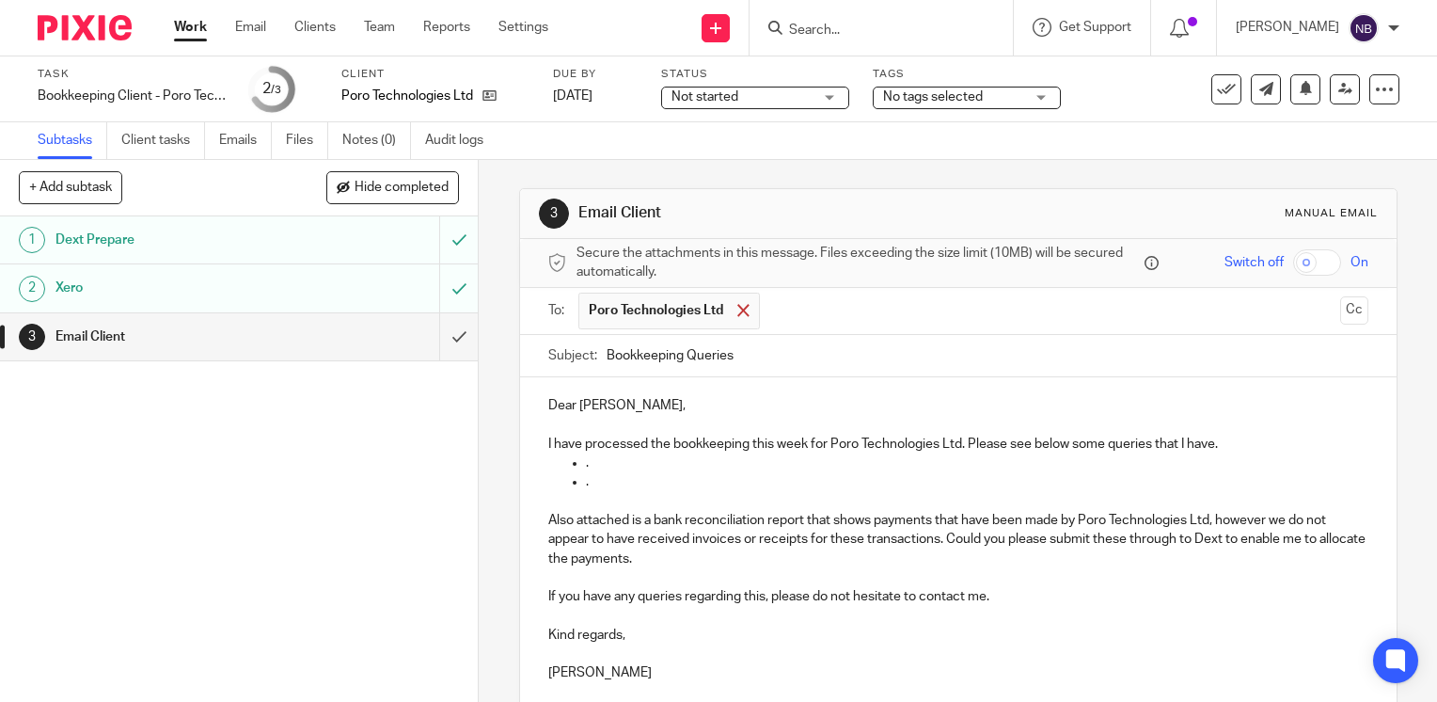
click at [738, 304] on span at bounding box center [744, 310] width 12 height 12
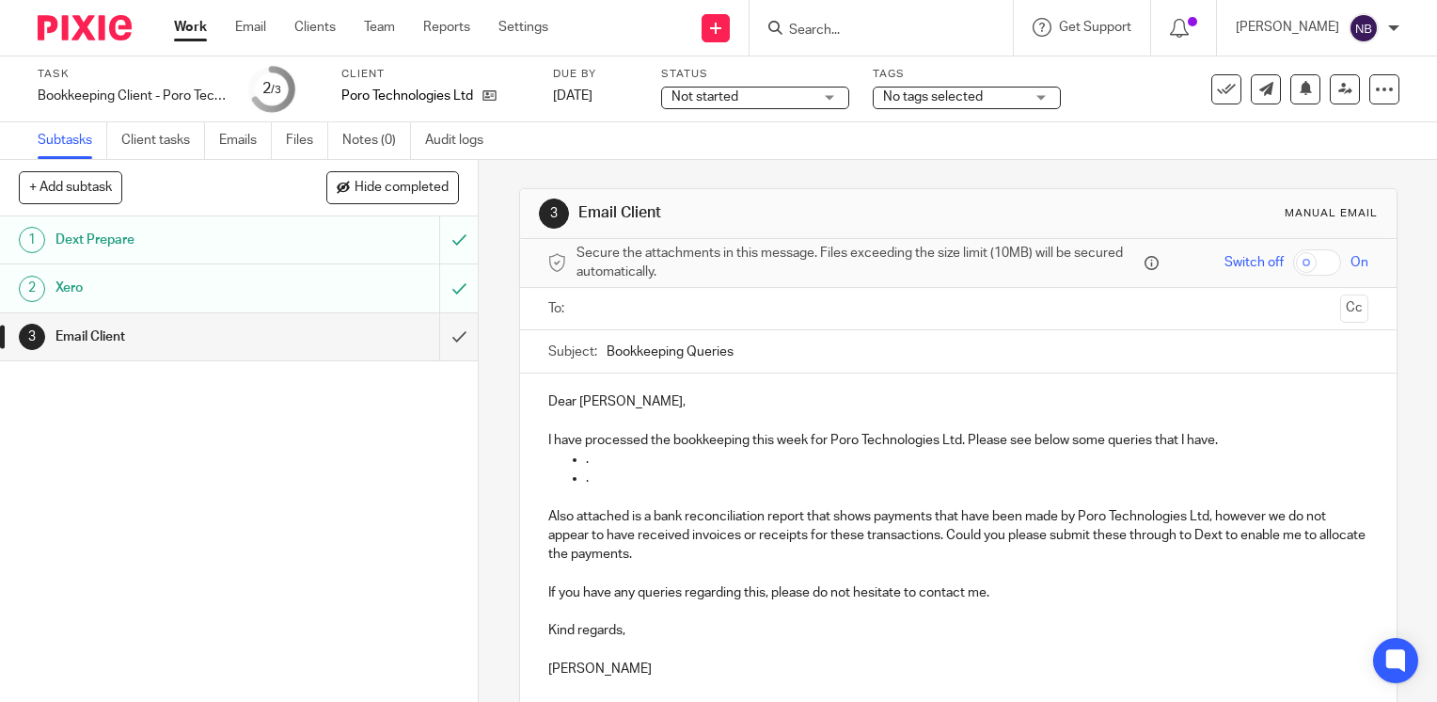
click at [734, 321] on ul at bounding box center [960, 309] width 762 height 31
click at [723, 311] on input "text" at bounding box center [957, 309] width 749 height 22
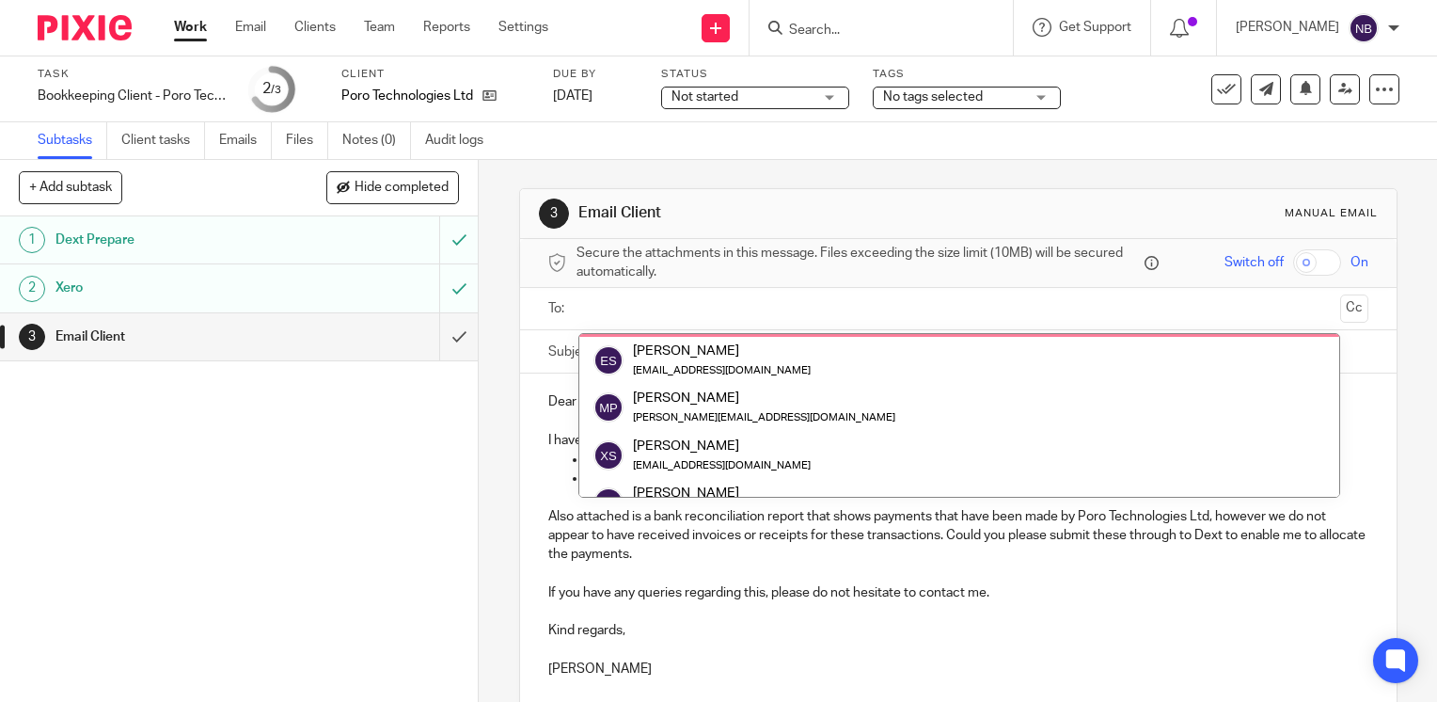
scroll to position [282, 0]
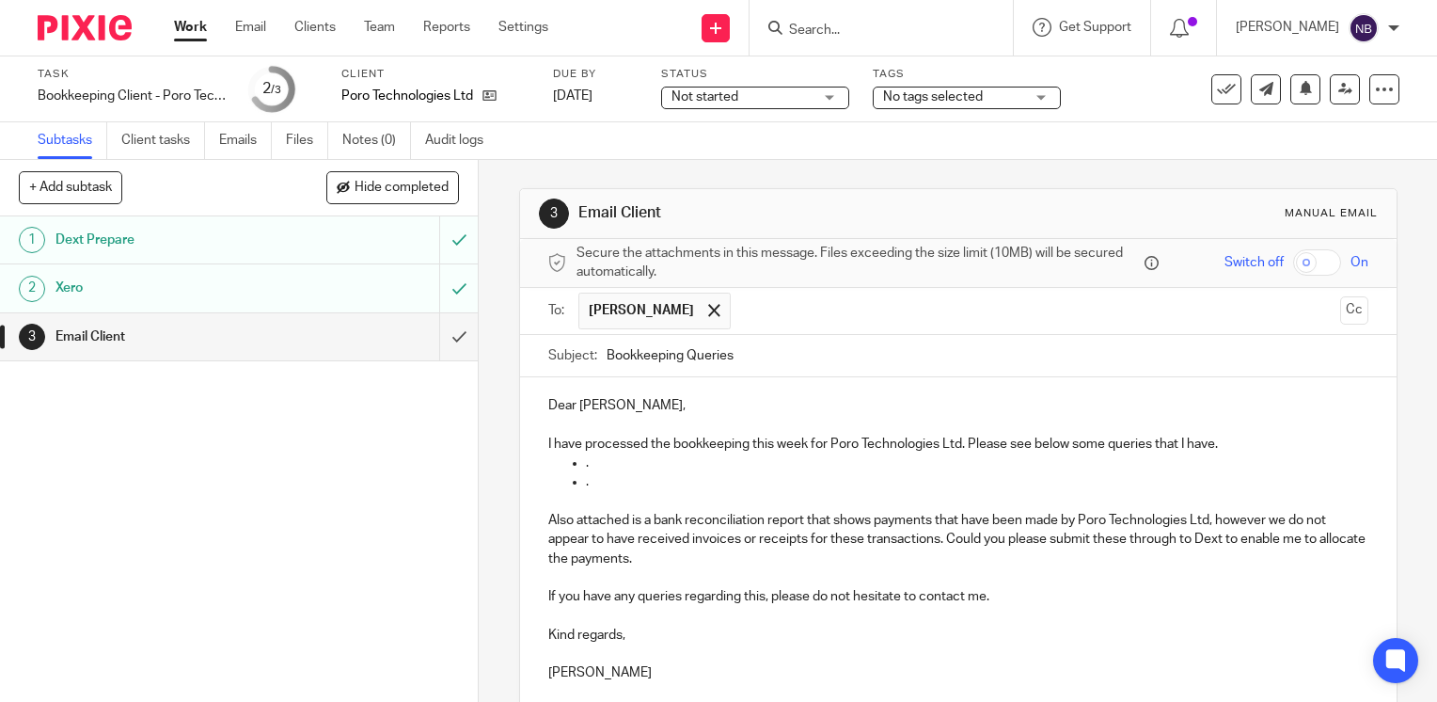
click at [627, 408] on p "Dear Tongtong," at bounding box center [958, 405] width 820 height 19
drag, startPoint x: 603, startPoint y: 485, endPoint x: 964, endPoint y: 445, distance: 363.5
click at [964, 445] on div "Dear Miranda, I have processed the bookkeeping this week for Poro Technologies …" at bounding box center [958, 536] width 877 height 319
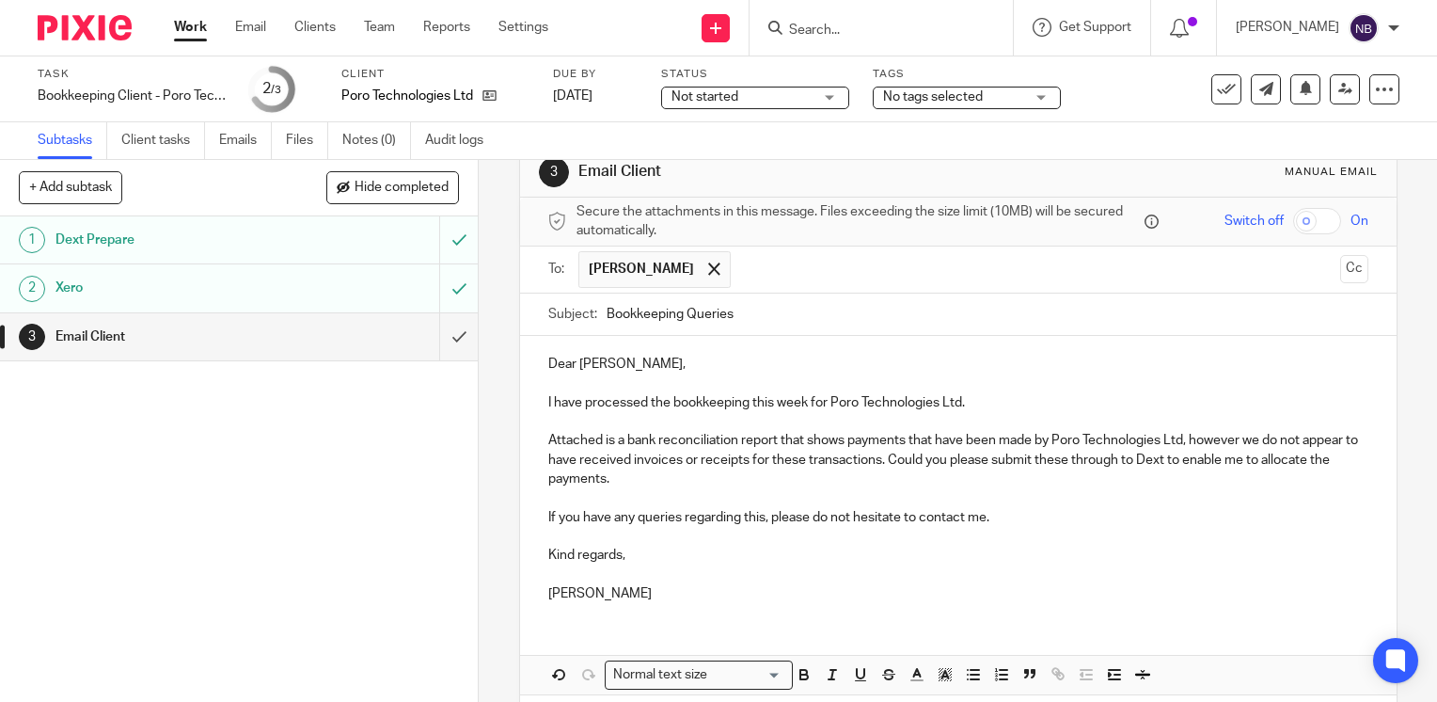
scroll to position [121, 0]
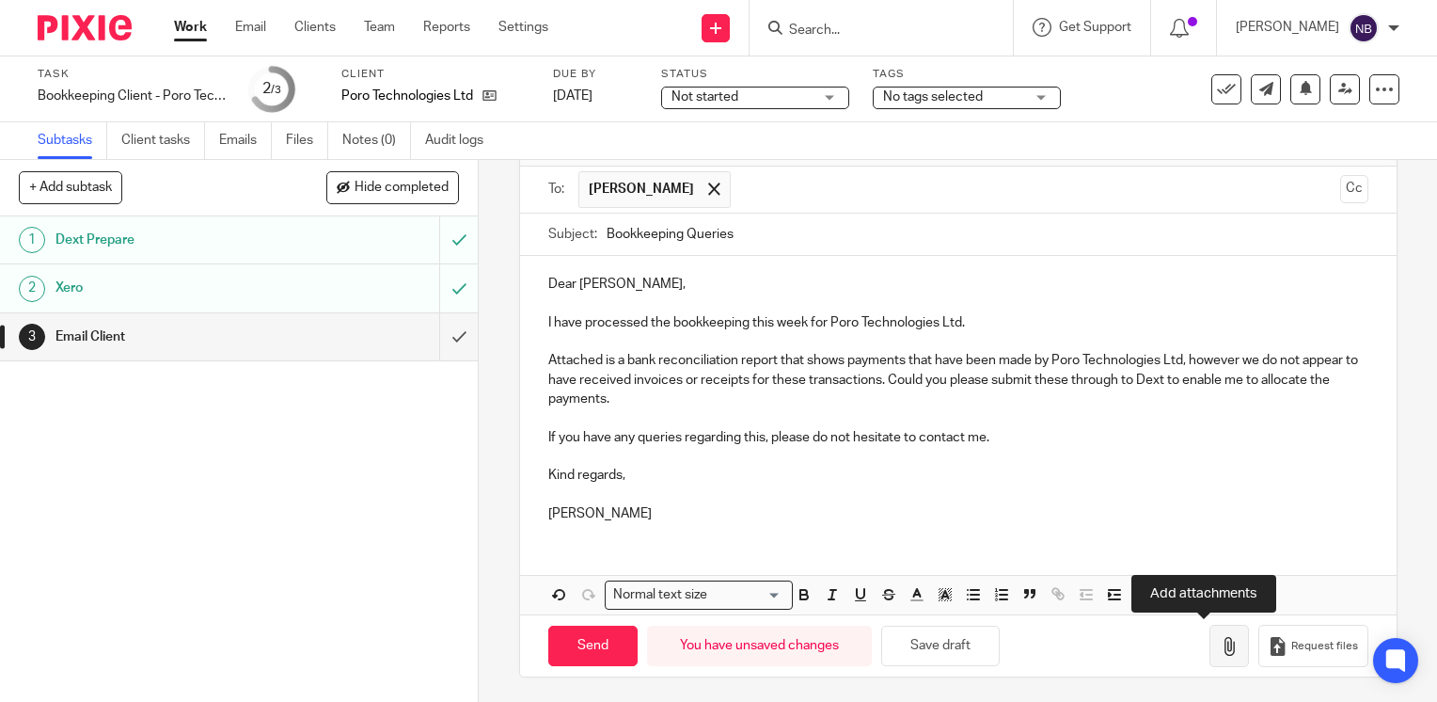
click at [1220, 637] on icon "button" at bounding box center [1229, 646] width 19 height 19
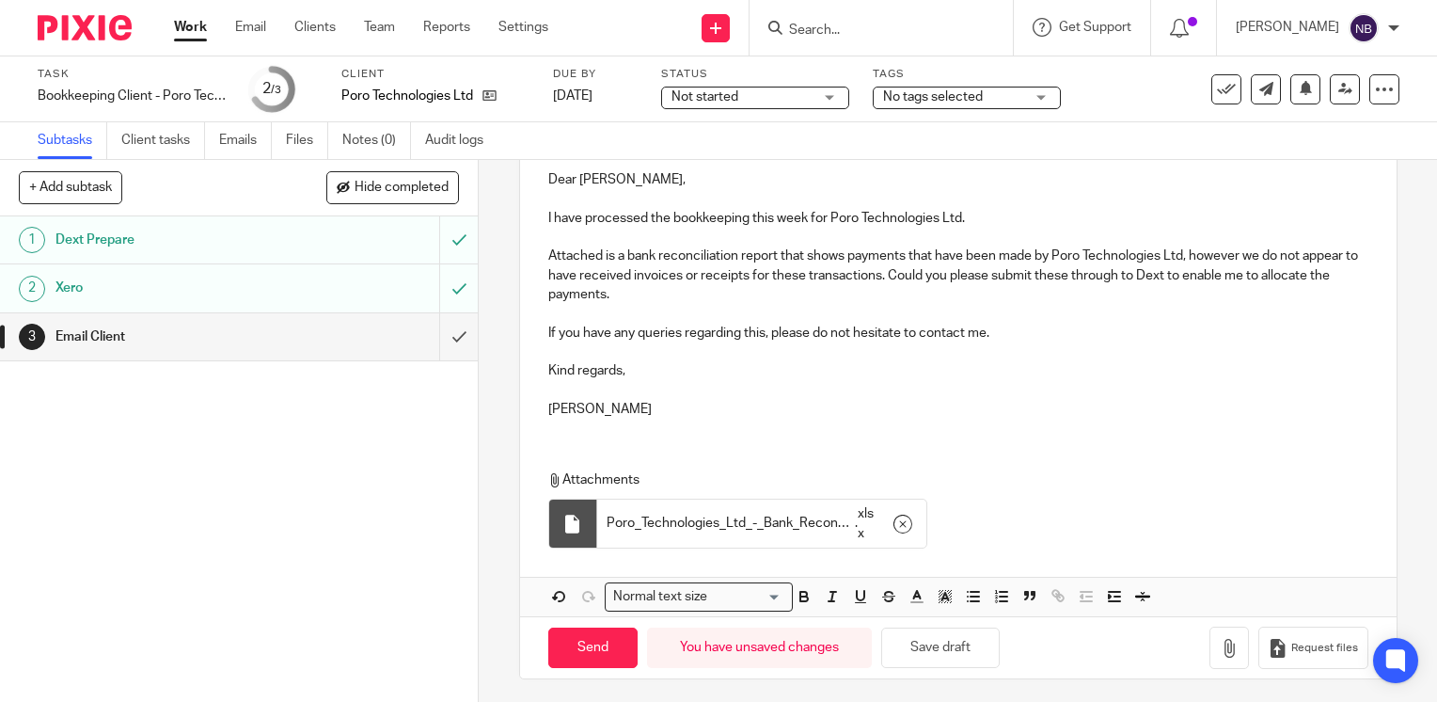
scroll to position [228, 0]
click at [591, 627] on input "Send" at bounding box center [592, 646] width 89 height 40
type input "Sent"
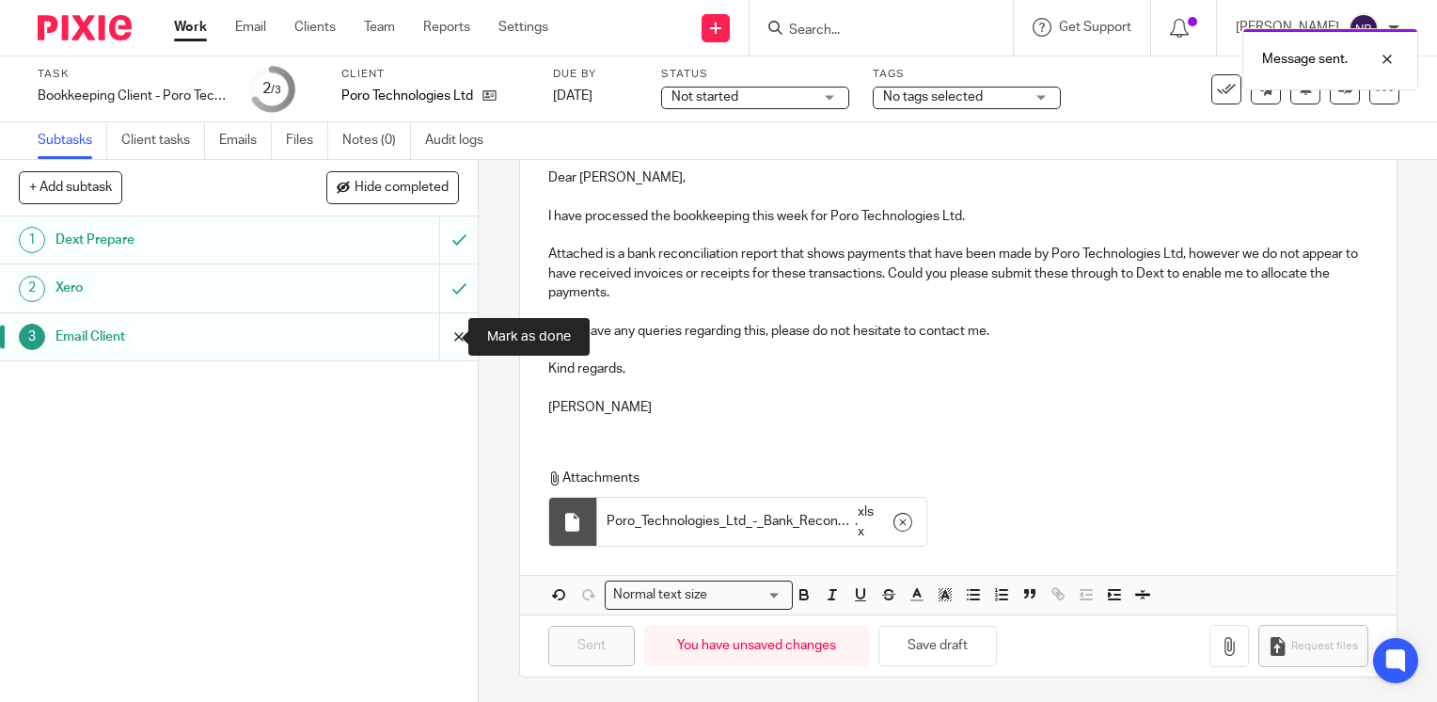
click at [445, 326] on input "submit" at bounding box center [239, 336] width 478 height 47
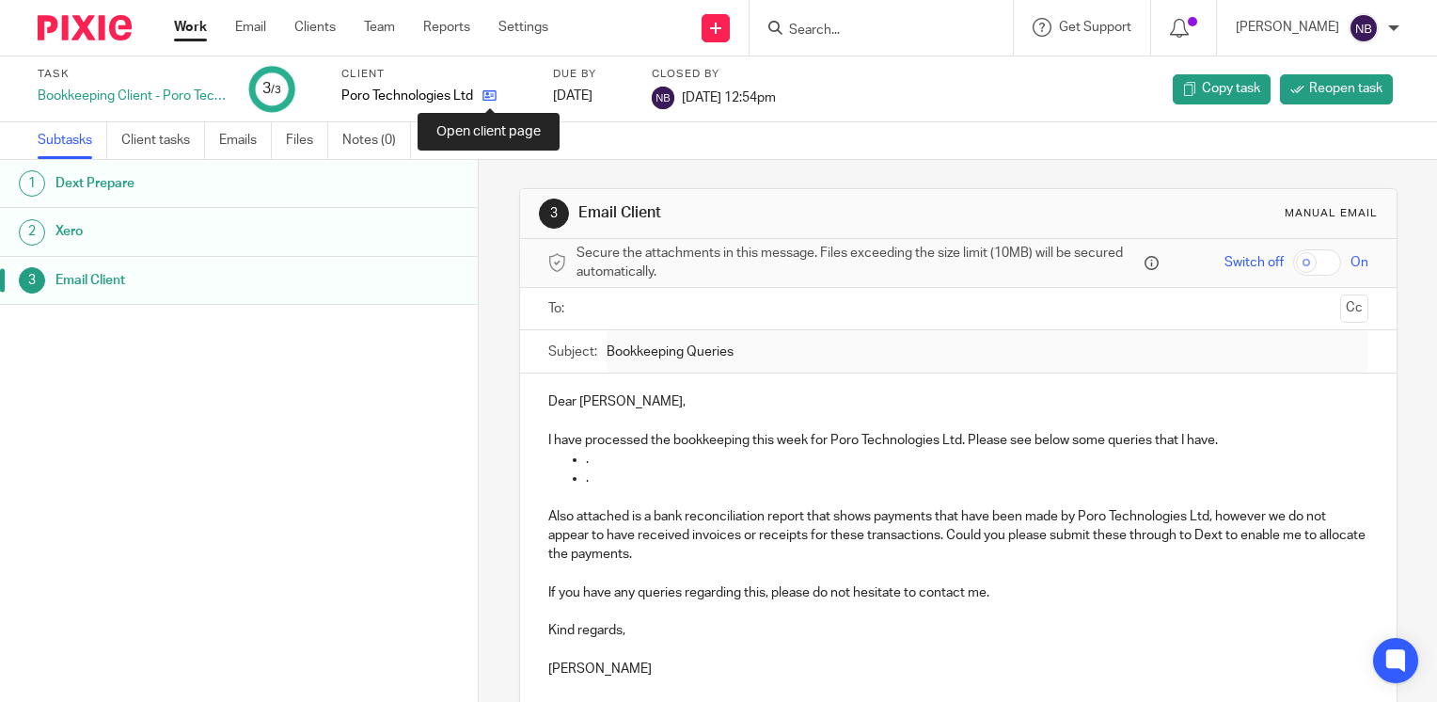
click at [485, 98] on icon at bounding box center [490, 95] width 14 height 14
click at [487, 99] on icon at bounding box center [490, 95] width 14 height 14
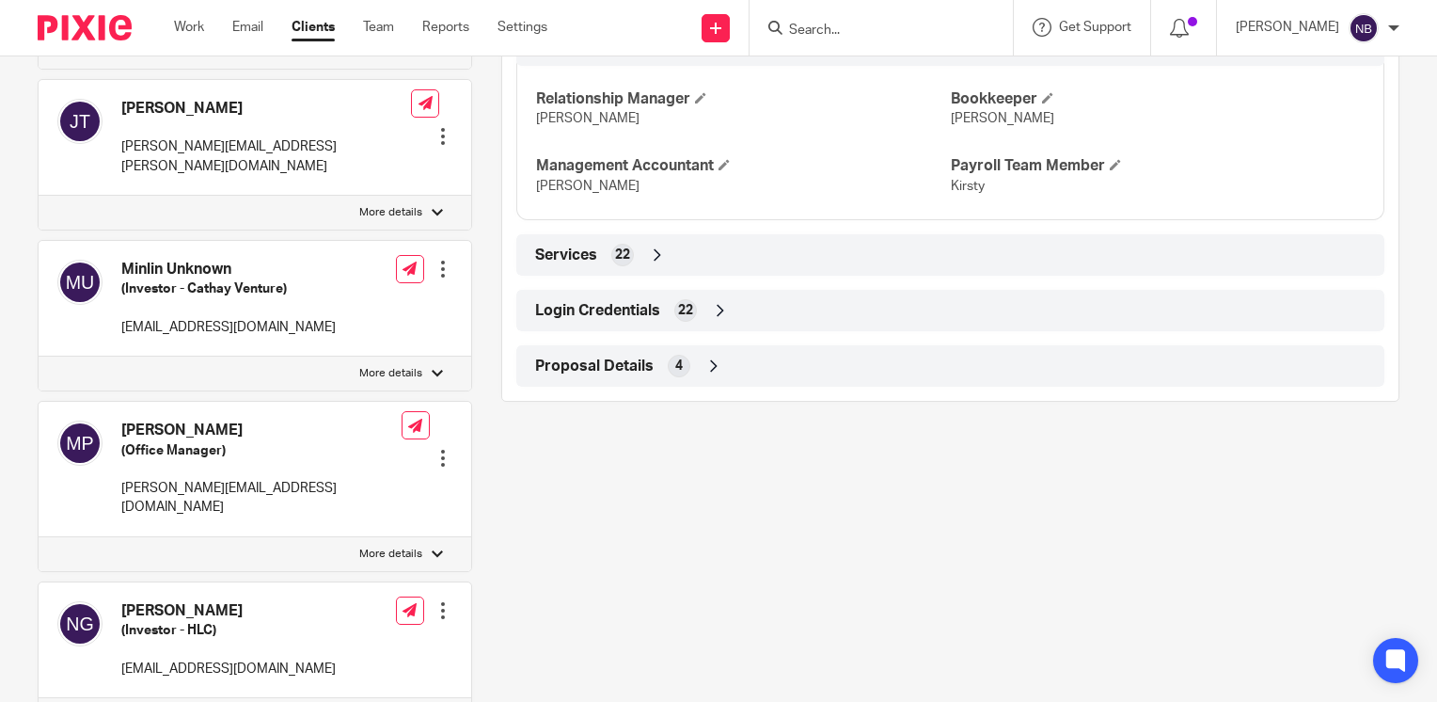
scroll to position [1526, 0]
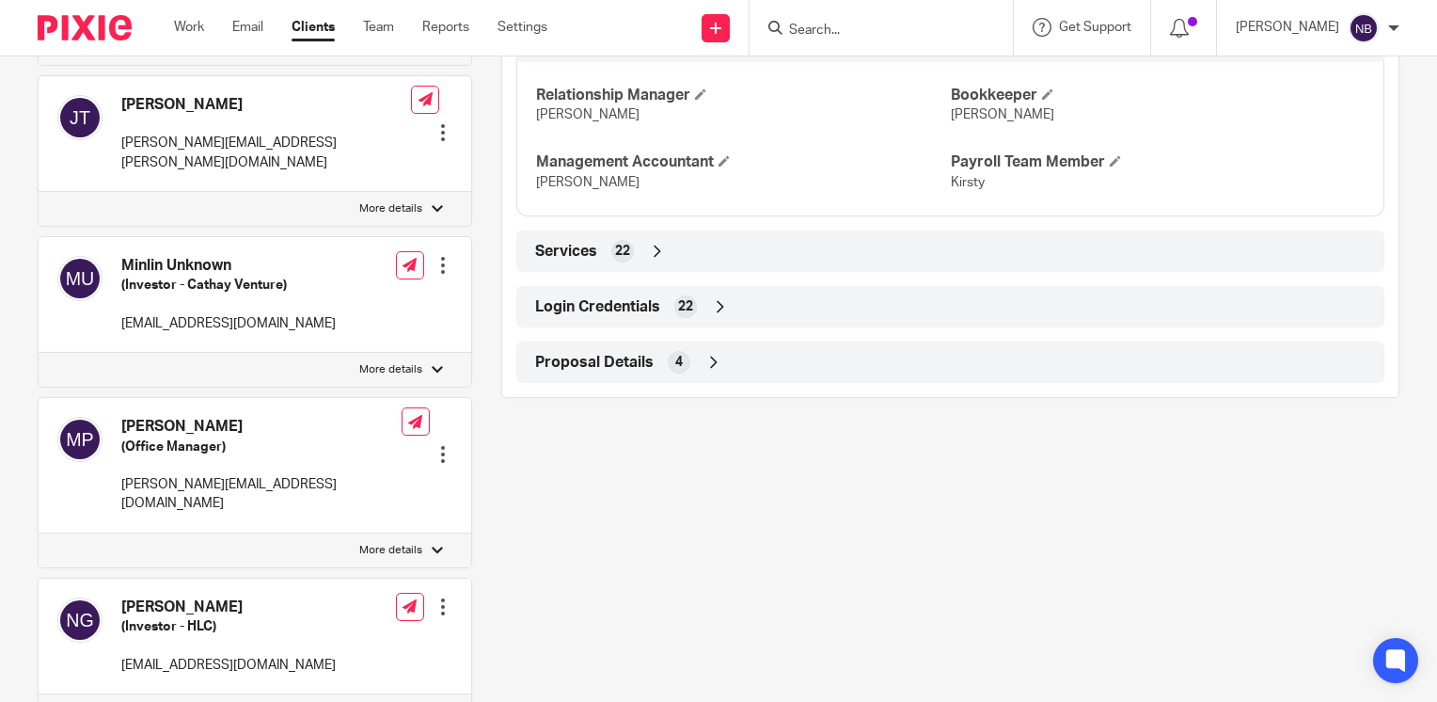
click at [722, 316] on icon at bounding box center [720, 306] width 19 height 19
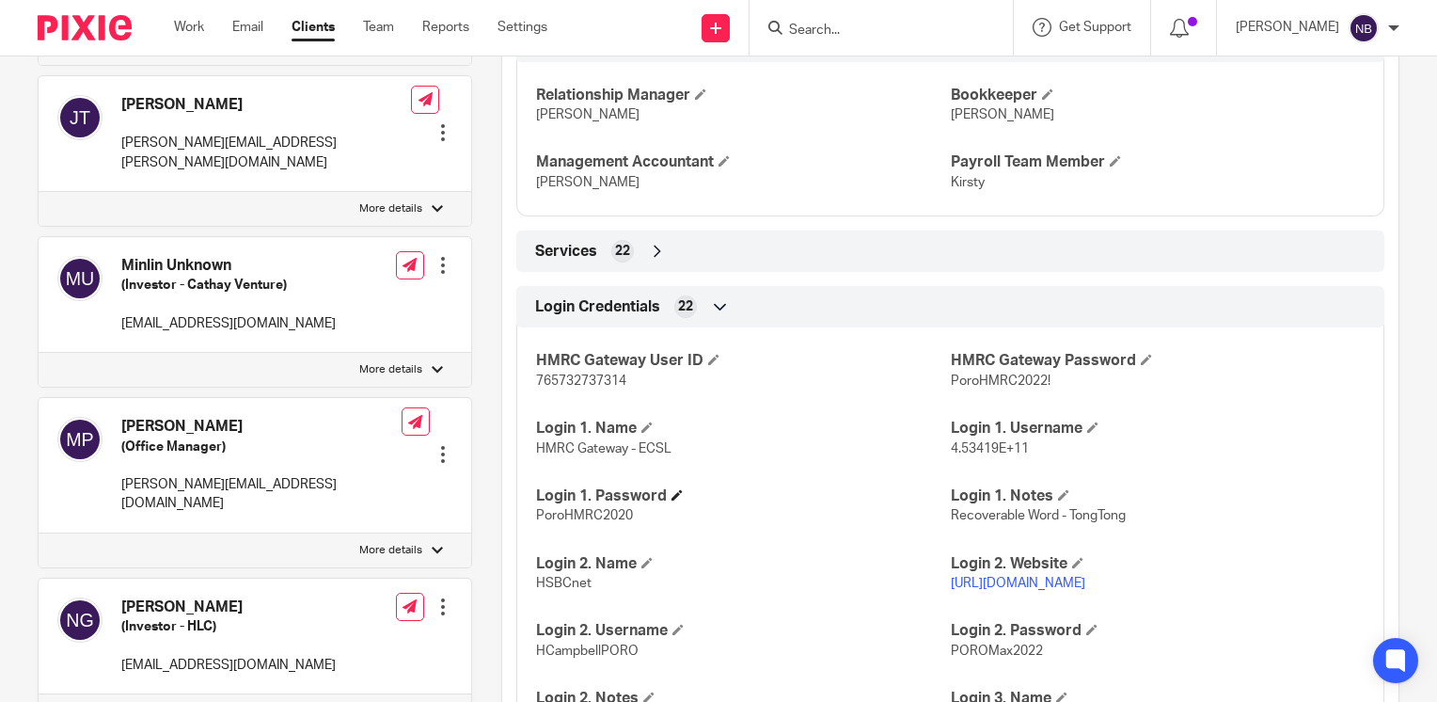
click at [709, 506] on h4 "Login 1. Password" at bounding box center [743, 496] width 414 height 20
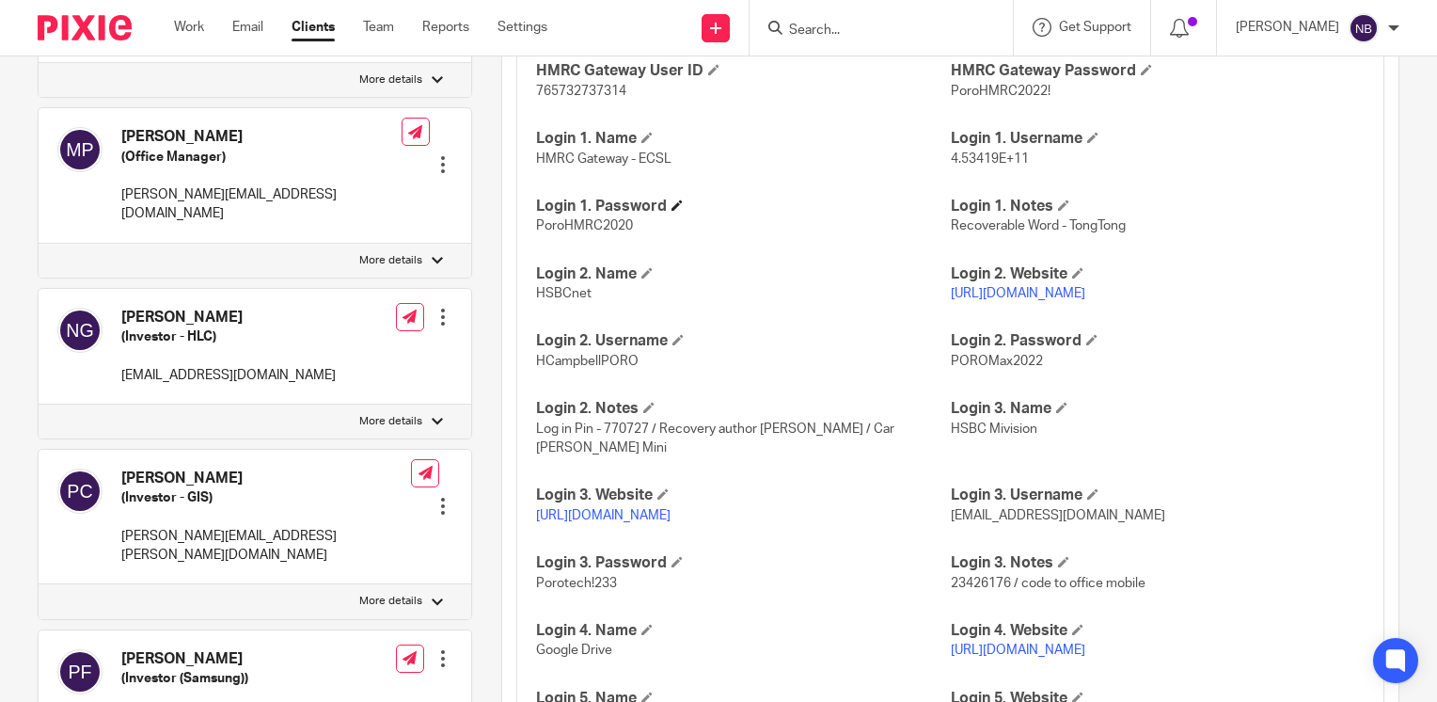
scroll to position [1871, 0]
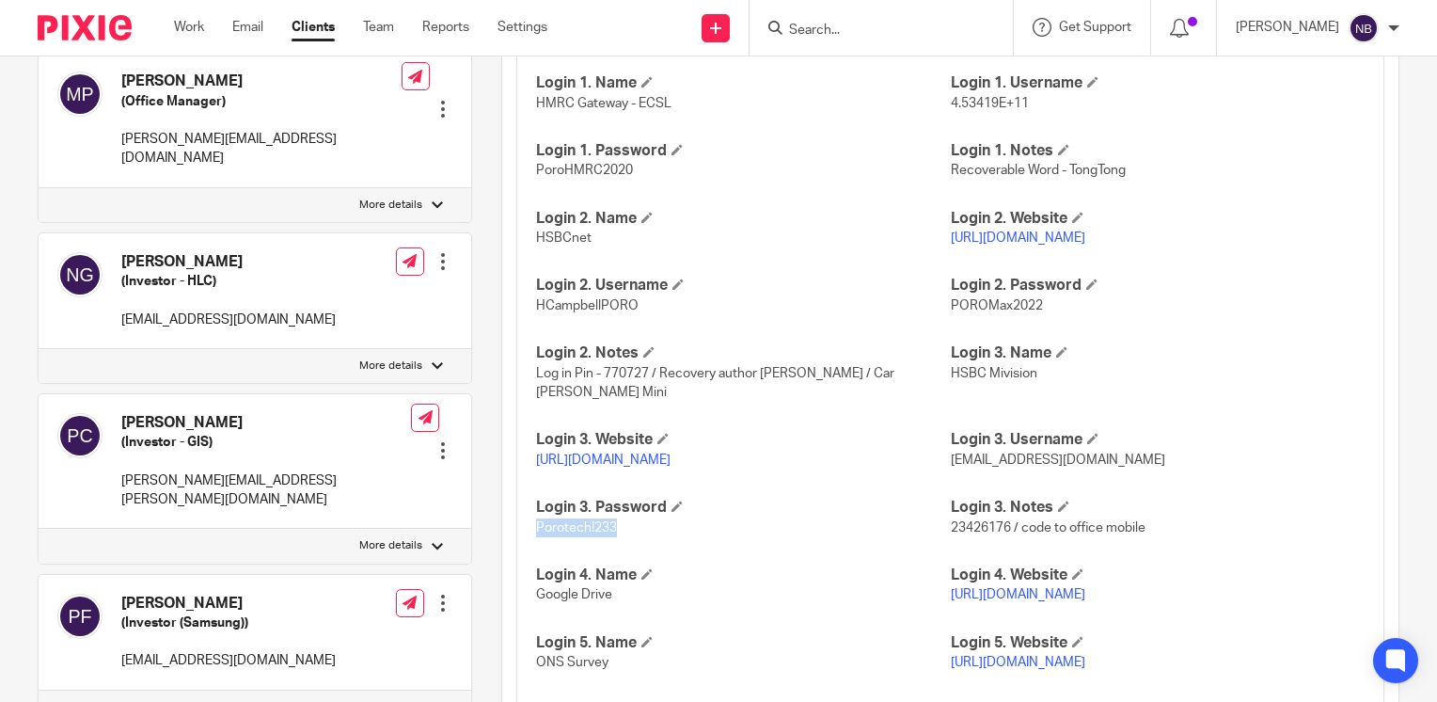
drag, startPoint x: 604, startPoint y: 546, endPoint x: 532, endPoint y: 545, distance: 71.5
click at [536, 534] on span "Porotech!233" at bounding box center [576, 527] width 81 height 13
copy span "Porotech!233"
